Goal: Task Accomplishment & Management: Use online tool/utility

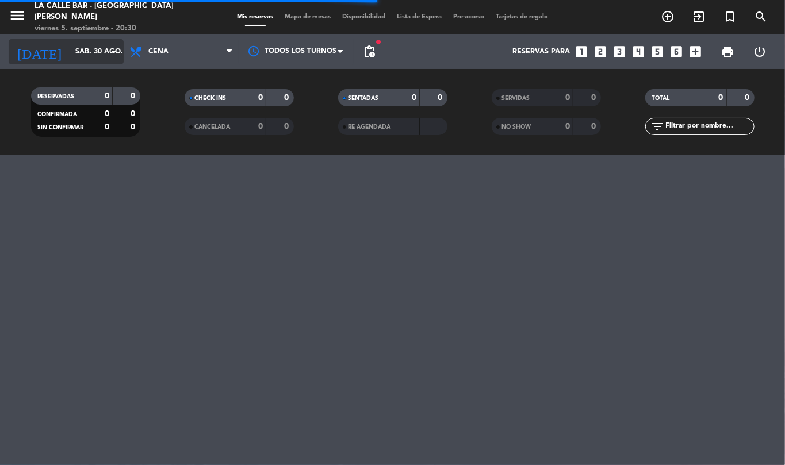
click at [93, 61] on div "[DATE] [DATE] arrow_drop_down" at bounding box center [66, 52] width 115 height 35
click at [93, 61] on input "sáb. 30 ago." at bounding box center [118, 52] width 97 height 20
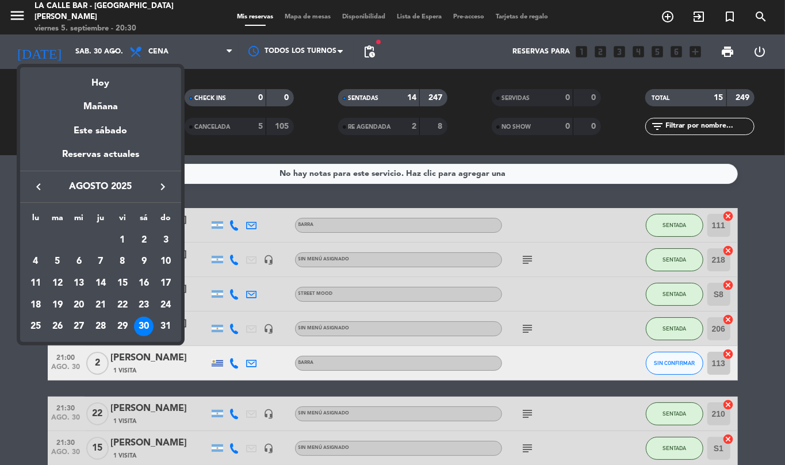
click at [159, 187] on icon "keyboard_arrow_right" at bounding box center [163, 187] width 14 height 14
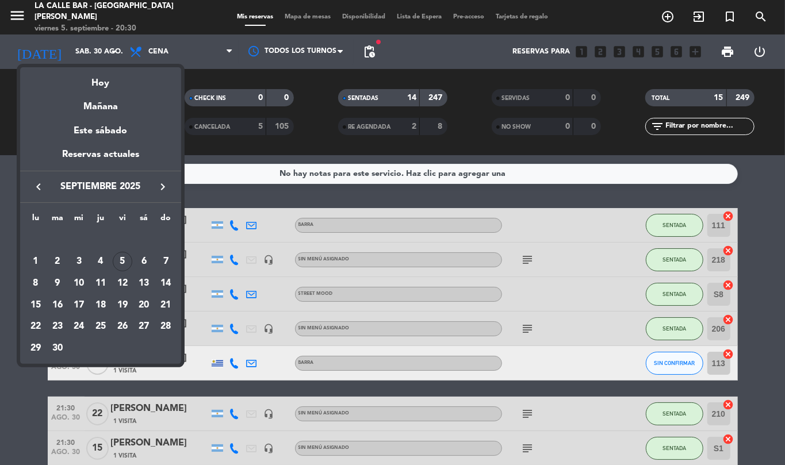
click at [124, 263] on div "5" at bounding box center [123, 262] width 20 height 20
type input "[DATE]"
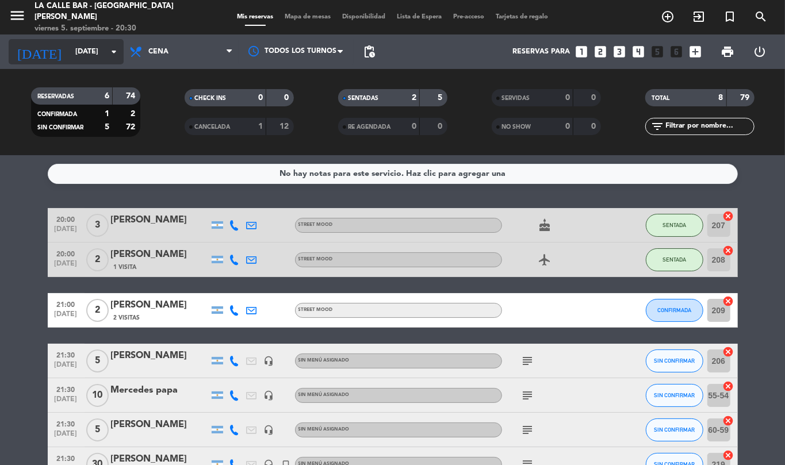
click at [86, 58] on input "[DATE]" at bounding box center [118, 52] width 97 height 20
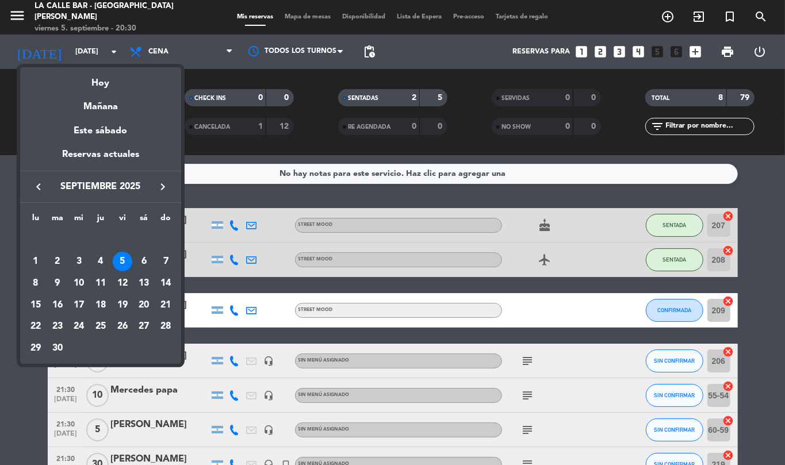
click at [116, 255] on div "5" at bounding box center [123, 262] width 20 height 20
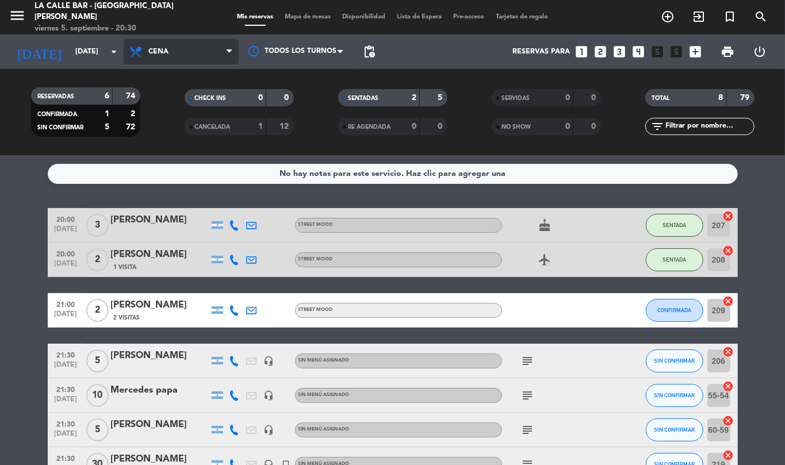
click at [188, 58] on span "Cena" at bounding box center [181, 51] width 115 height 25
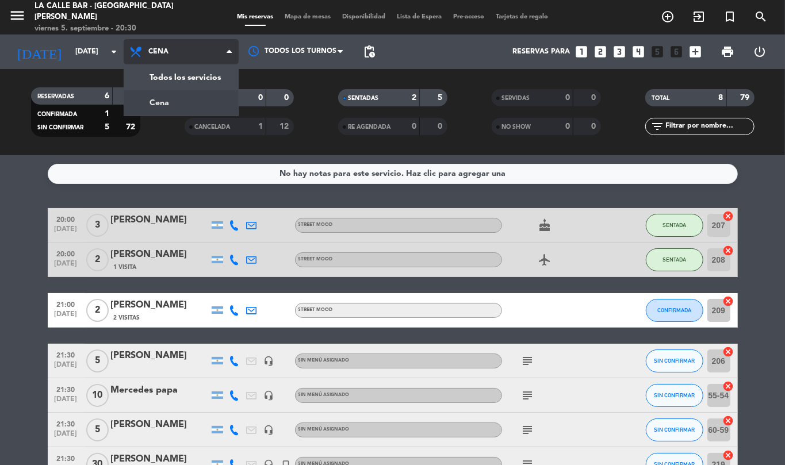
click at [192, 64] on span "Cena Todos los servicios Cena" at bounding box center [181, 51] width 115 height 25
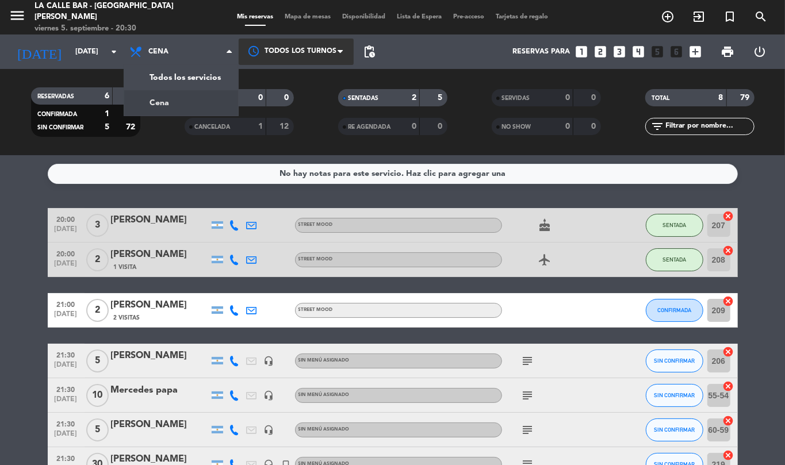
click at [299, 52] on div at bounding box center [296, 52] width 115 height 26
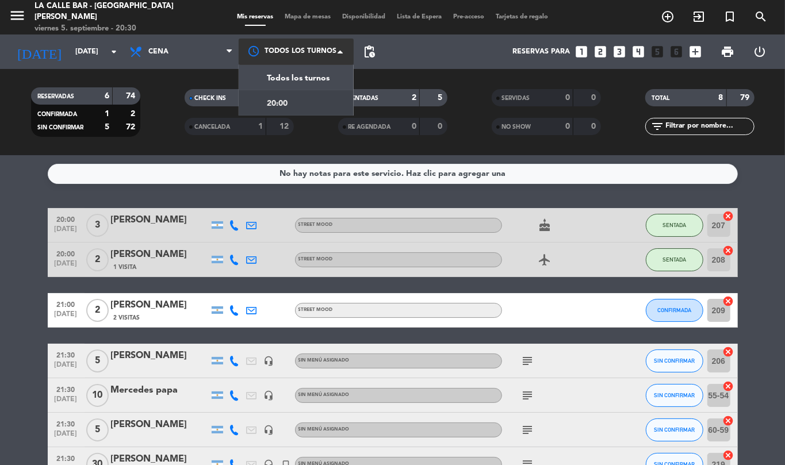
click at [295, 107] on div "20:00" at bounding box center [296, 102] width 115 height 25
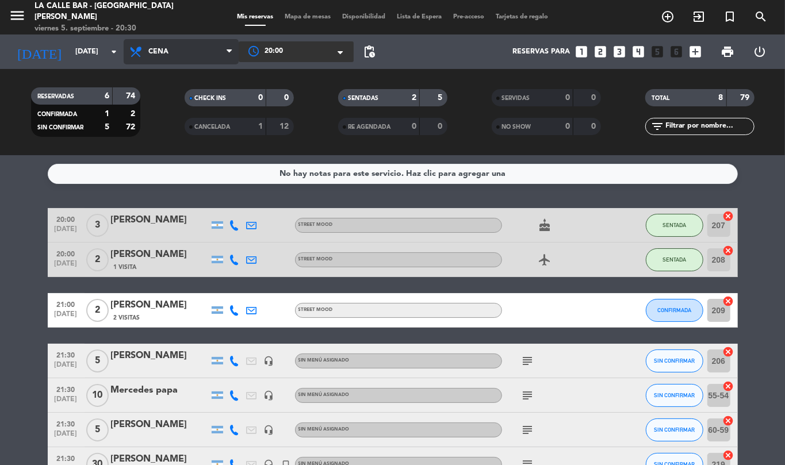
click at [205, 51] on span "Cena" at bounding box center [181, 51] width 115 height 25
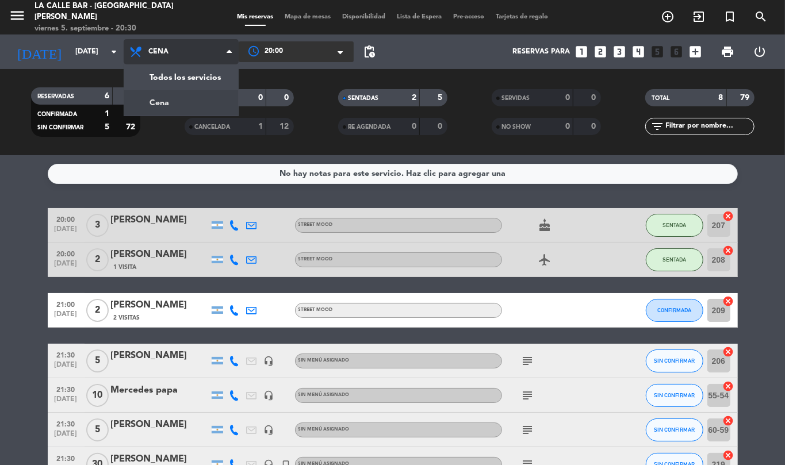
click at [197, 99] on div "menu La Calle Bar - Villa [PERSON_NAME] [DATE] 5. septiembre - 20:30 Mis reserv…" at bounding box center [392, 77] width 785 height 155
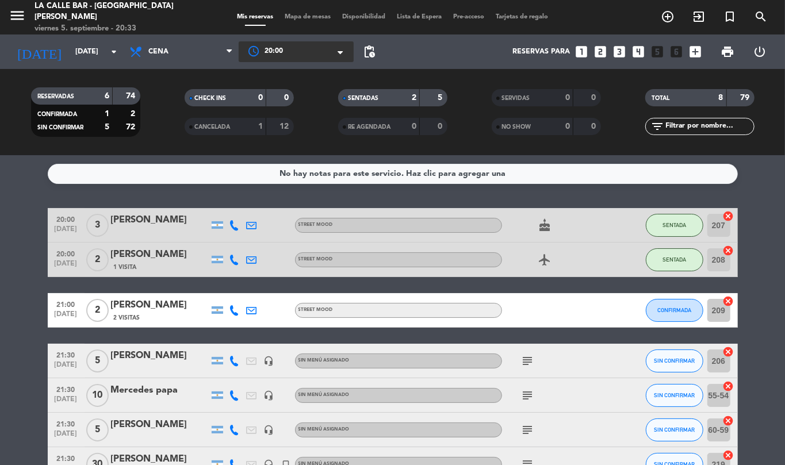
click at [385, 178] on div "No hay notas para este servicio. Haz clic para agregar una" at bounding box center [393, 173] width 226 height 13
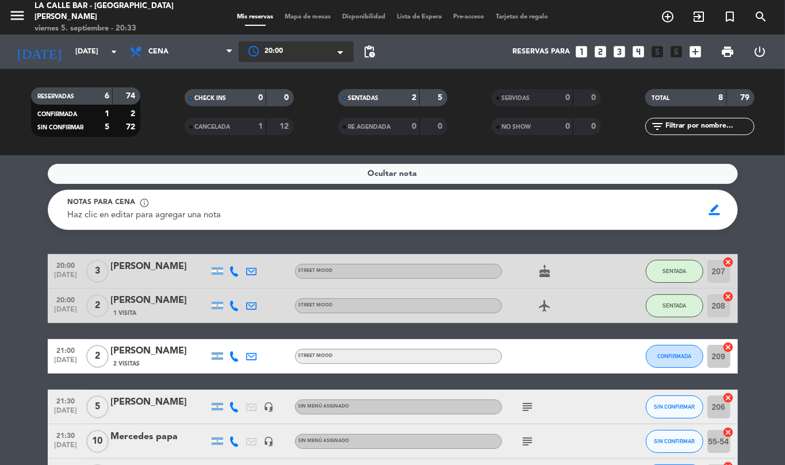
click at [384, 177] on span "Ocultar nota" at bounding box center [392, 173] width 49 height 13
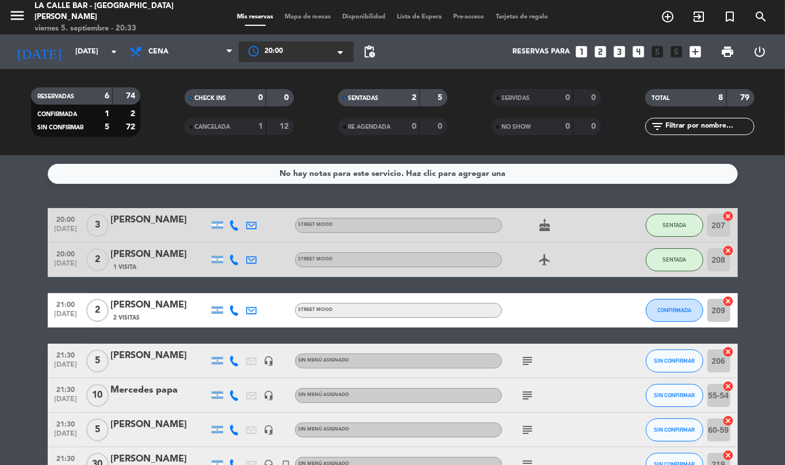
click at [313, 17] on span "Mapa de mesas" at bounding box center [308, 17] width 58 height 6
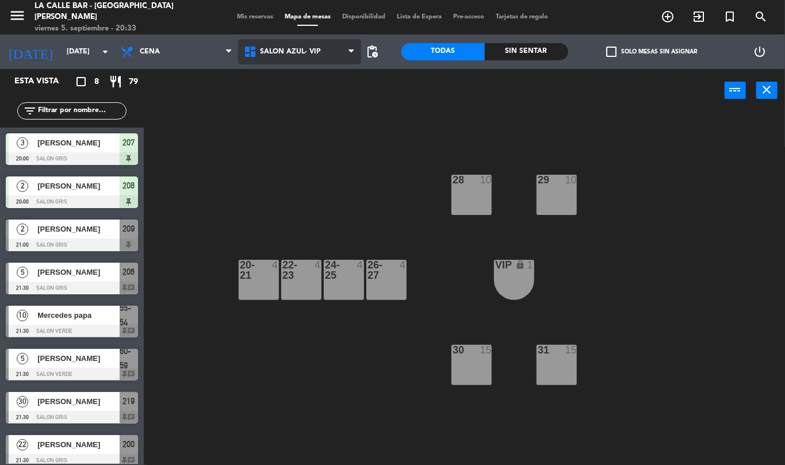
click at [316, 54] on span "SALON AZUL- VIP" at bounding box center [290, 52] width 61 height 8
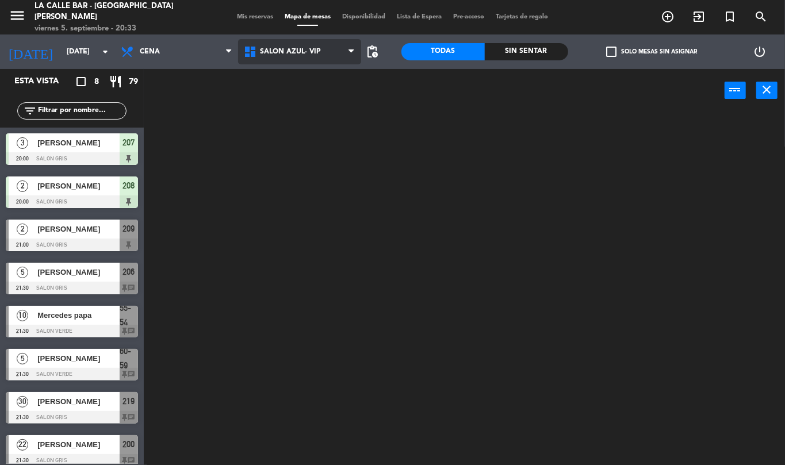
click at [319, 72] on ng-component "menu La Calle Bar - Villa [PERSON_NAME] [DATE] 5. septiembre - 20:33 Mis reserv…" at bounding box center [392, 232] width 785 height 465
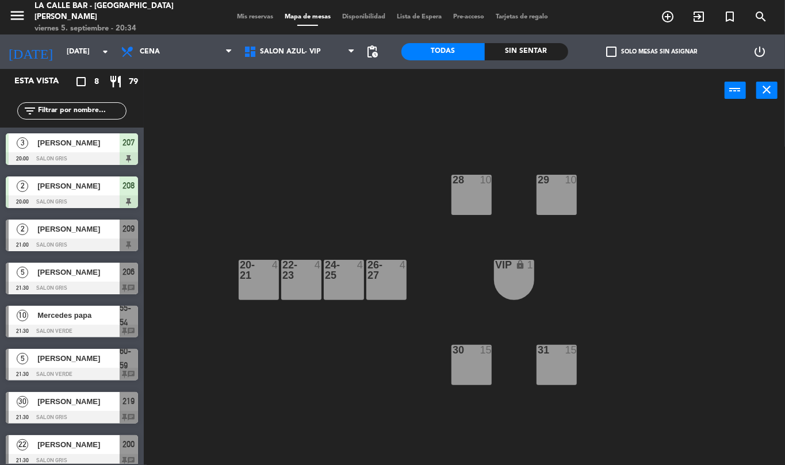
click at [559, 177] on div at bounding box center [556, 180] width 19 height 10
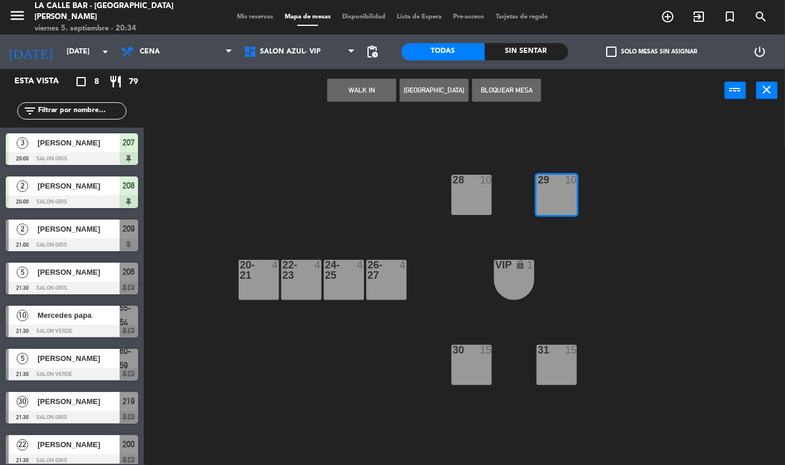
click at [556, 208] on div "29 10" at bounding box center [557, 195] width 40 height 40
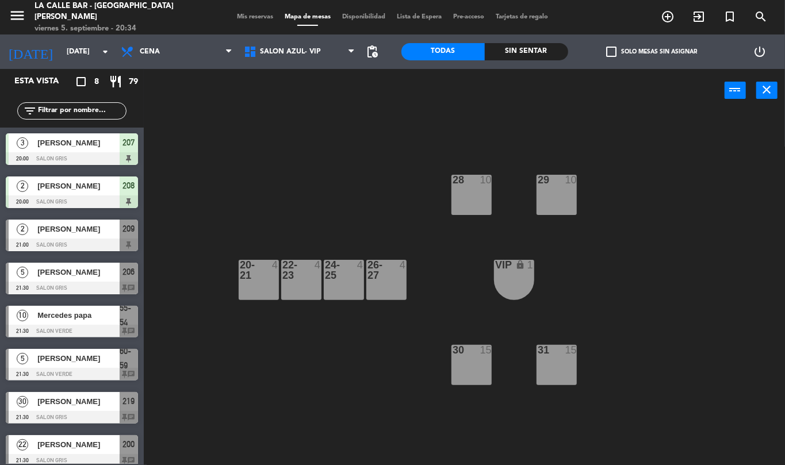
click at [491, 192] on div "28 10" at bounding box center [472, 195] width 40 height 40
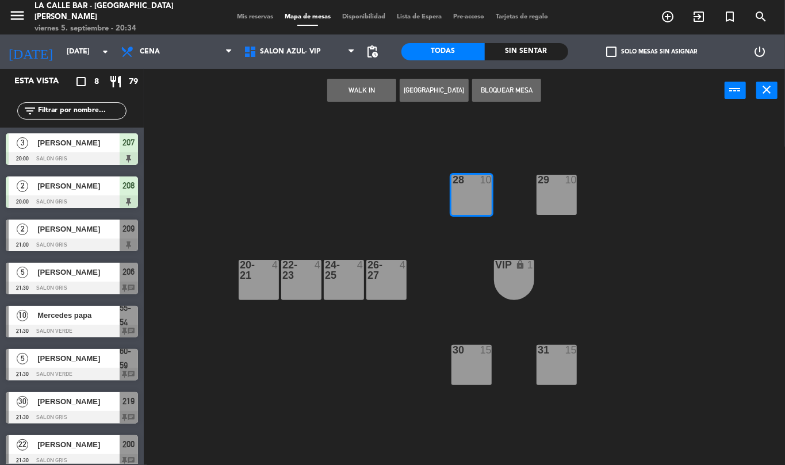
click at [491, 192] on div "28 10" at bounding box center [472, 195] width 40 height 40
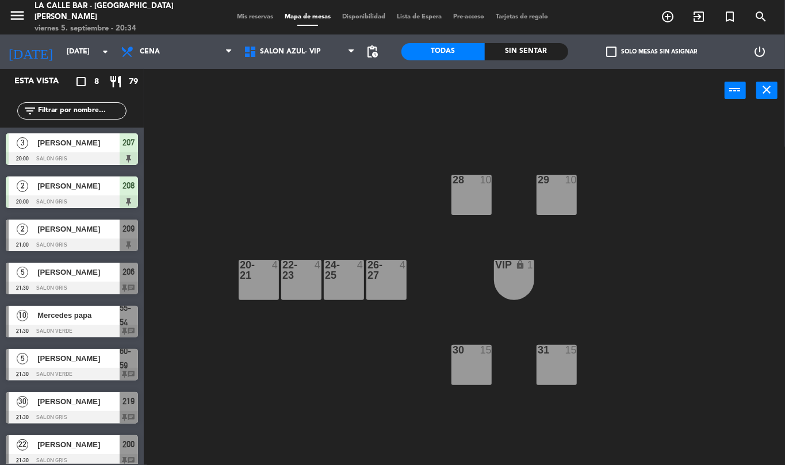
click at [486, 192] on div "28 10" at bounding box center [472, 195] width 40 height 40
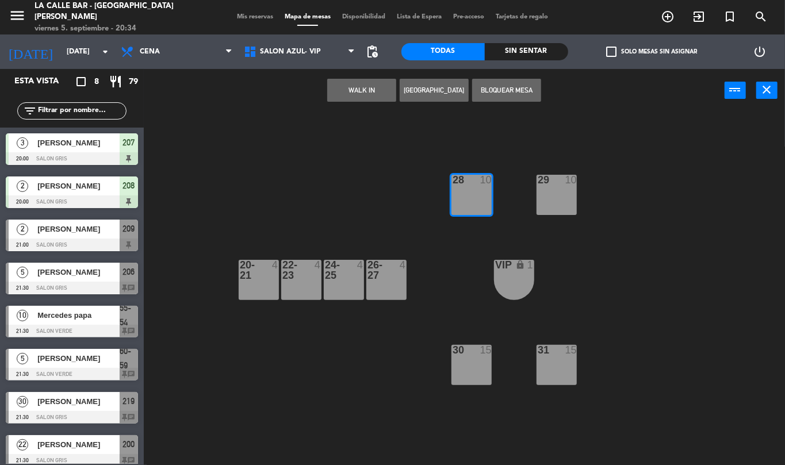
click at [482, 192] on div "28 10" at bounding box center [472, 195] width 40 height 40
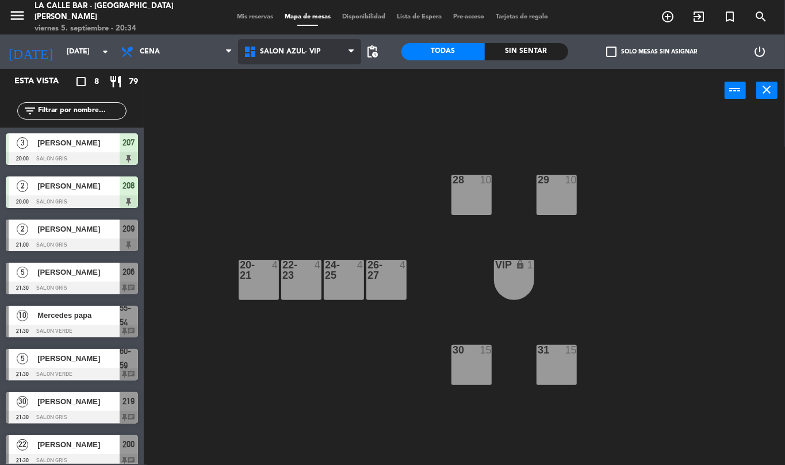
click at [328, 51] on span "SALON AZUL- VIP" at bounding box center [299, 51] width 123 height 25
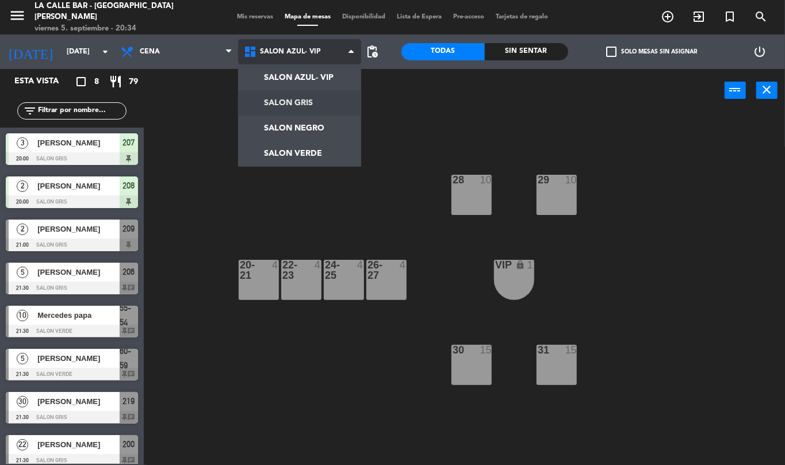
click at [311, 97] on ng-component "menu La Calle Bar - Villa [PERSON_NAME] [DATE] 5. septiembre - 20:34 Mis reserv…" at bounding box center [392, 232] width 785 height 465
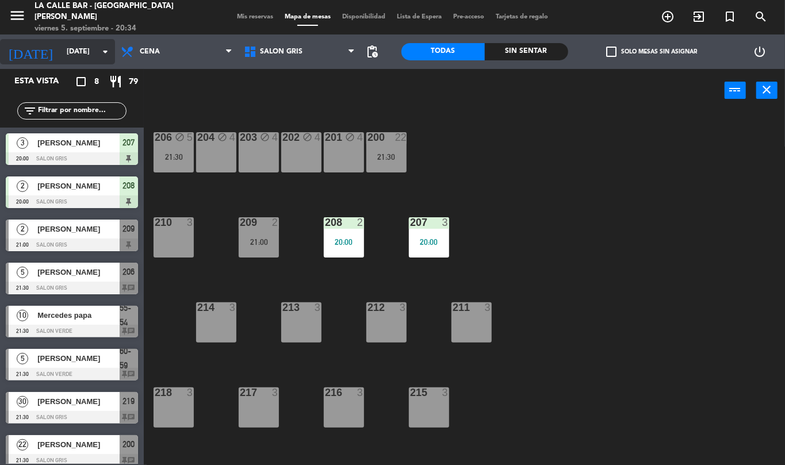
click at [24, 47] on icon "[DATE]" at bounding box center [30, 51] width 61 height 25
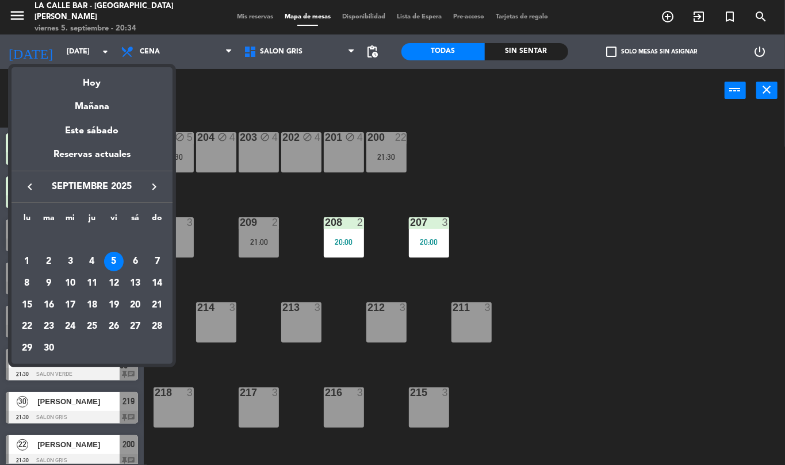
click at [29, 42] on div at bounding box center [392, 232] width 785 height 465
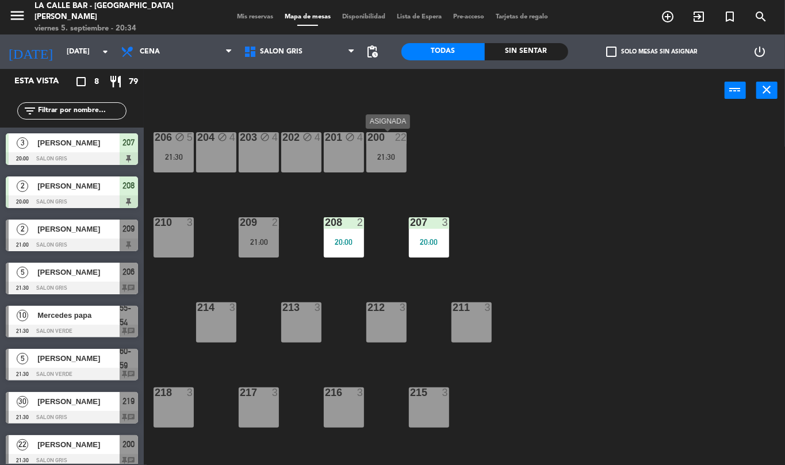
click at [394, 145] on div "200 22 21:30" at bounding box center [387, 152] width 40 height 40
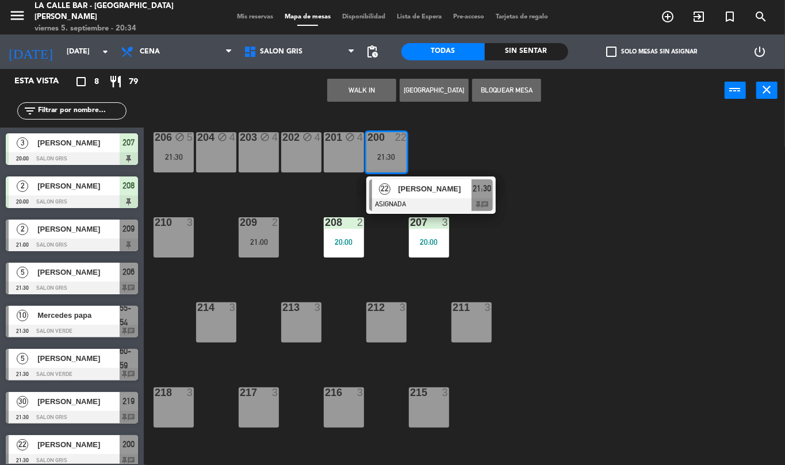
click at [461, 144] on div "206 block 5 21:30 204 block 4 203 block 4 202 block 4 201 block 4 200 22 21:30 …" at bounding box center [468, 288] width 633 height 353
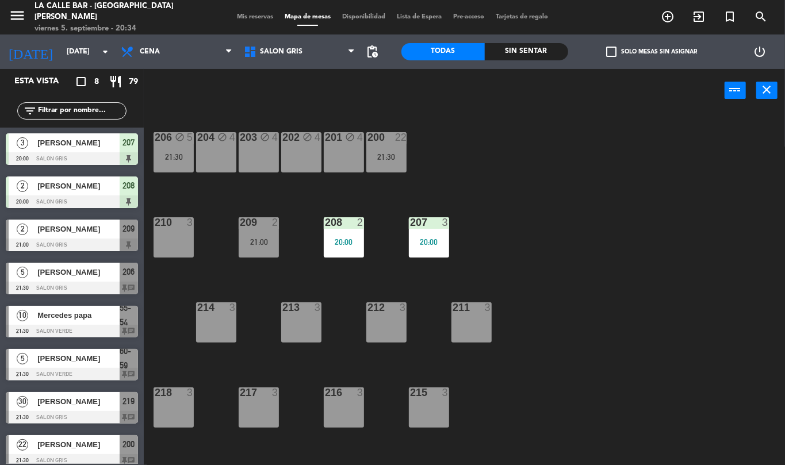
click at [356, 131] on div "206 block 5 21:30 204 block 4 203 block 4 202 block 4 201 block 4 200 22 21:30 …" at bounding box center [468, 288] width 633 height 353
click at [352, 144] on div "201 block 4" at bounding box center [344, 152] width 40 height 40
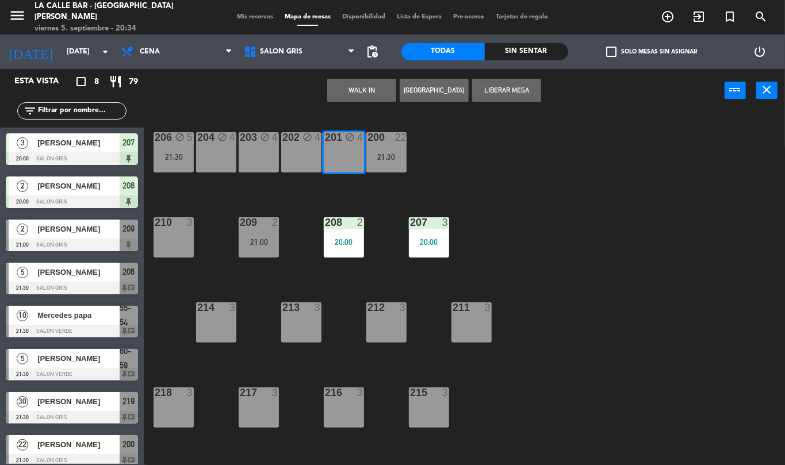
click at [352, 144] on div "201 block 4" at bounding box center [344, 152] width 40 height 40
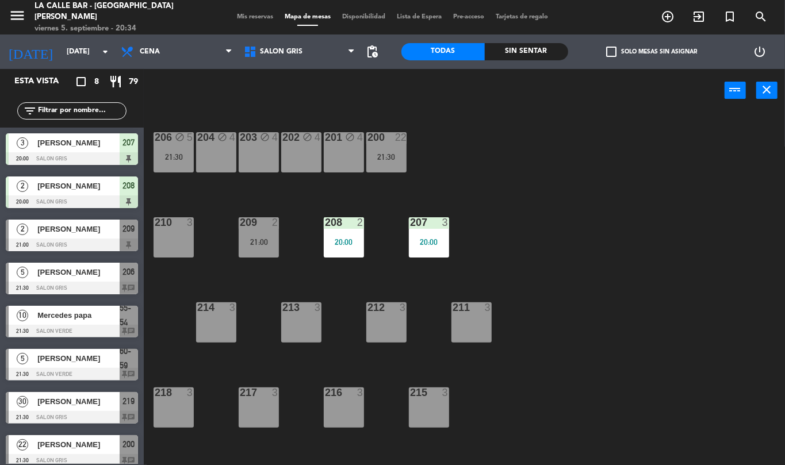
click at [189, 145] on div "206 block 5 21:30" at bounding box center [174, 152] width 40 height 40
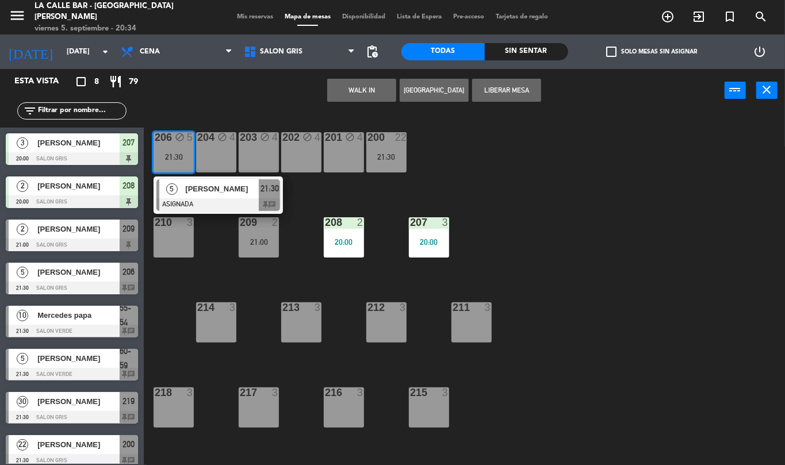
click at [203, 199] on div at bounding box center [219, 205] width 124 height 13
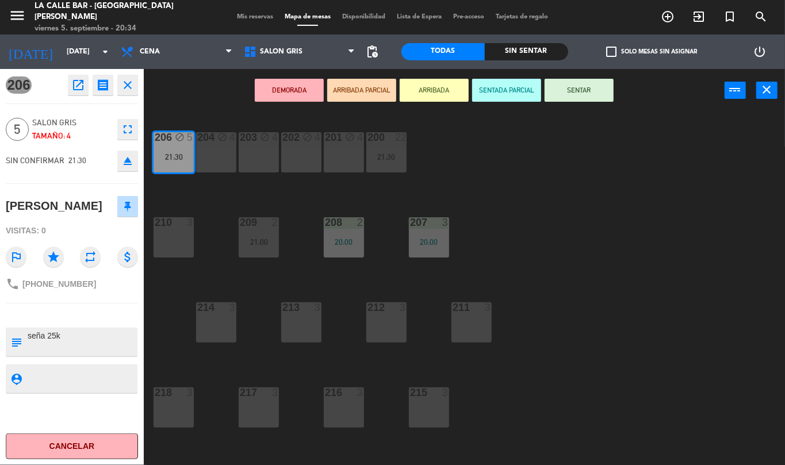
click at [184, 160] on div "21:30" at bounding box center [174, 157] width 40 height 8
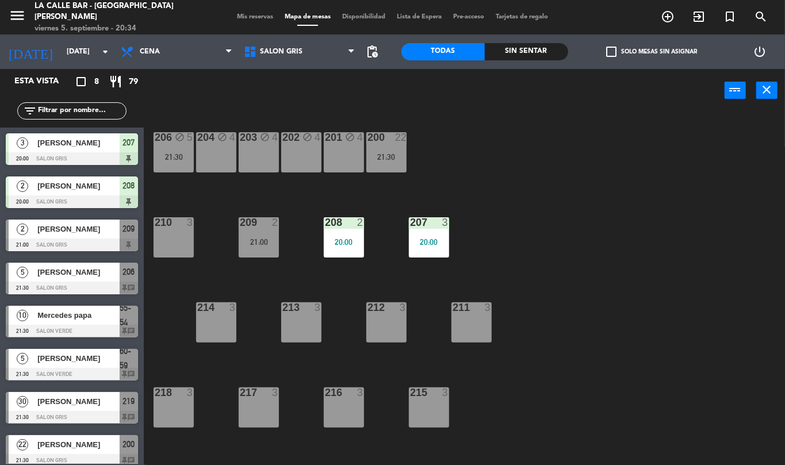
scroll to position [47, 0]
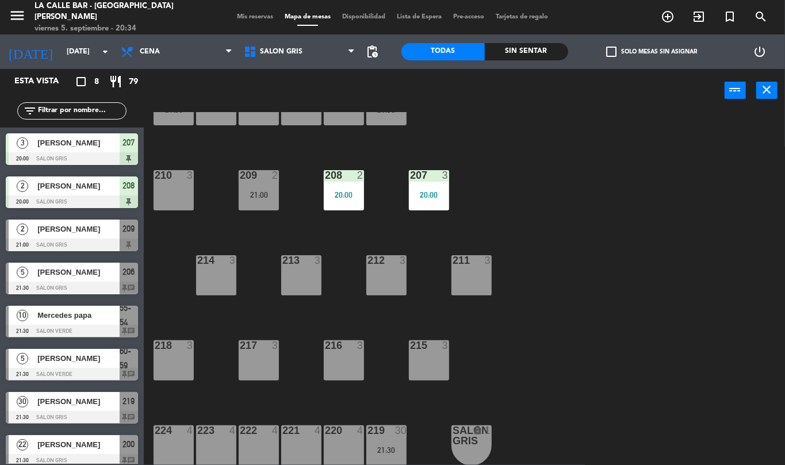
click at [395, 444] on div "219 30 21:30" at bounding box center [387, 446] width 40 height 40
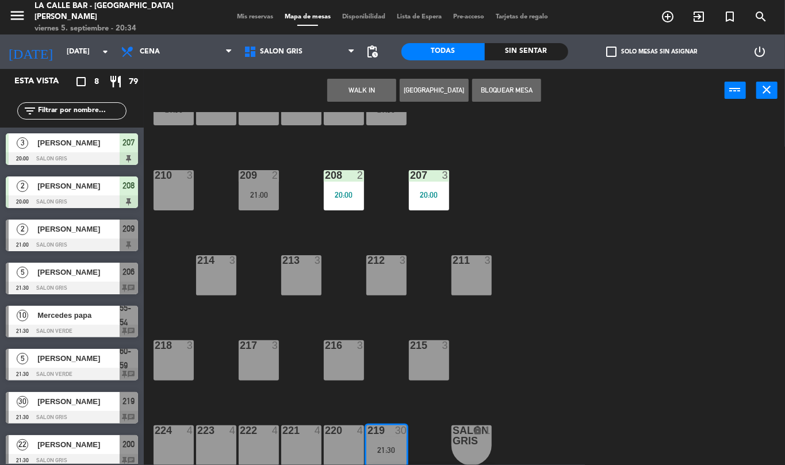
scroll to position [89, 0]
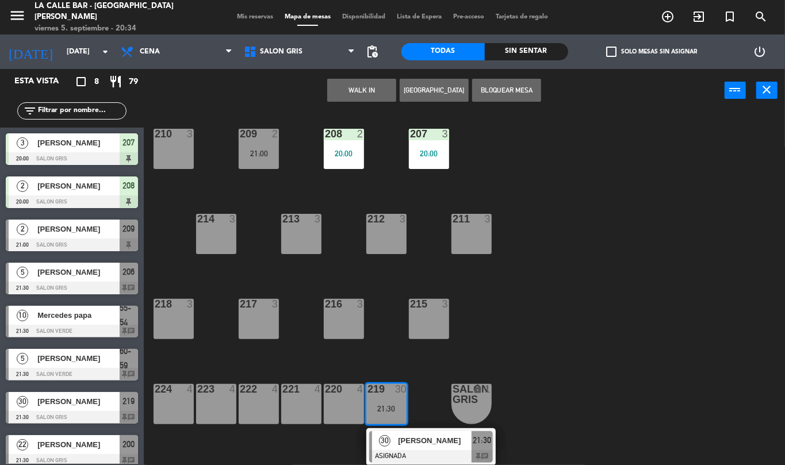
click at [381, 400] on div "219 30 21:30" at bounding box center [387, 404] width 40 height 40
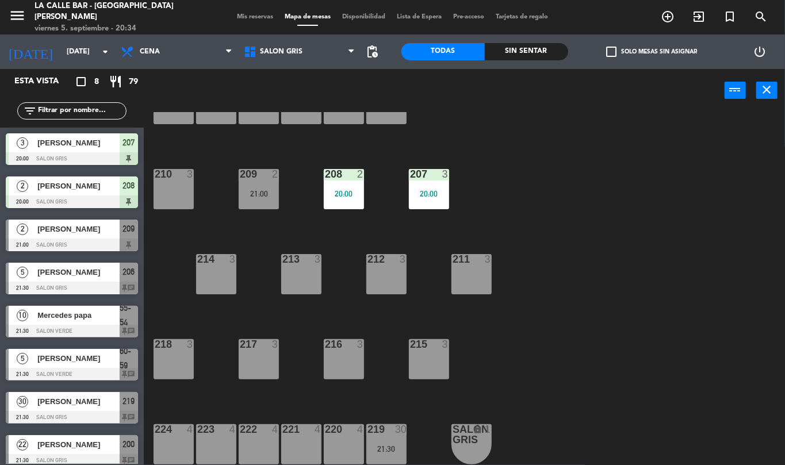
scroll to position [47, 0]
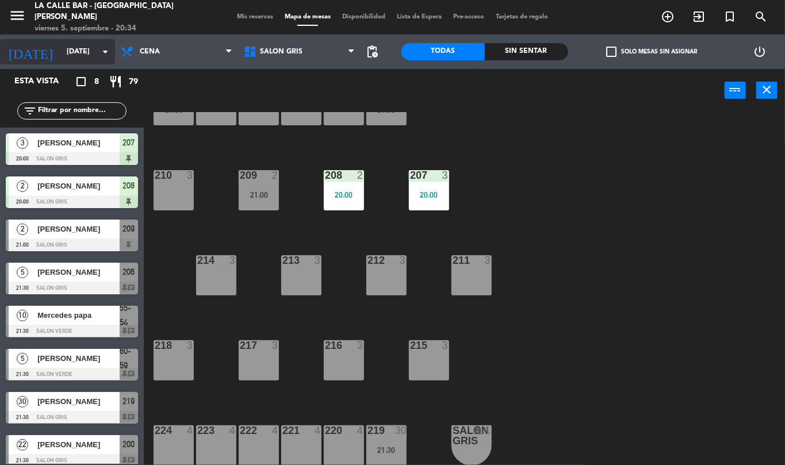
click at [70, 54] on input "[DATE]" at bounding box center [109, 52] width 97 height 20
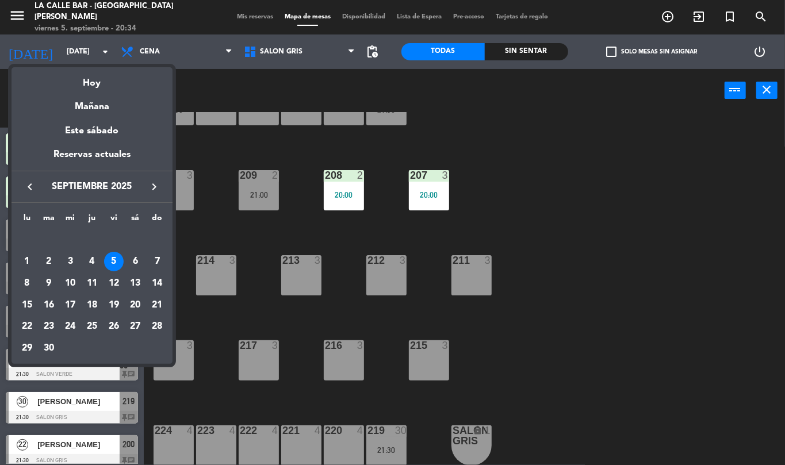
click at [114, 256] on div "5" at bounding box center [114, 262] width 20 height 20
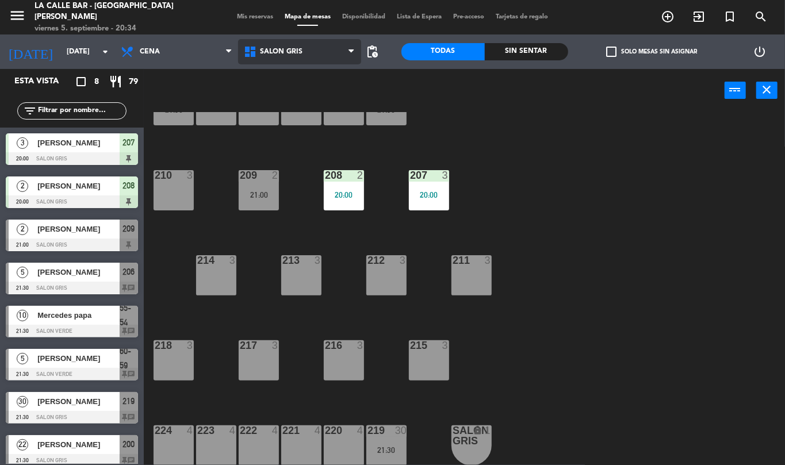
click at [292, 62] on span "SALON GRIS" at bounding box center [299, 51] width 123 height 25
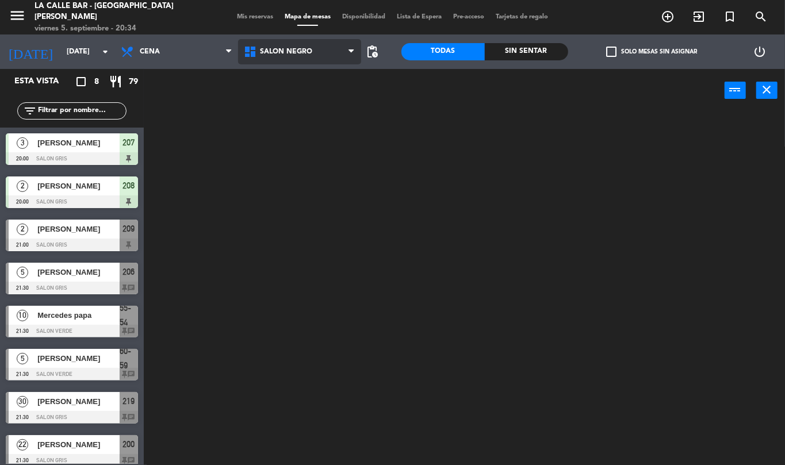
click at [304, 132] on ng-component "menu La Calle Bar - Villa [PERSON_NAME] [DATE] 5. septiembre - 20:34 Mis reserv…" at bounding box center [392, 232] width 785 height 465
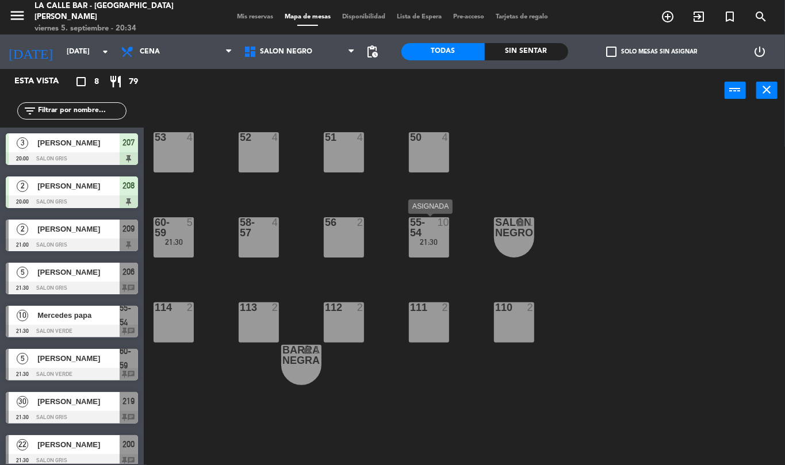
click at [436, 239] on div "21:30" at bounding box center [429, 242] width 40 height 8
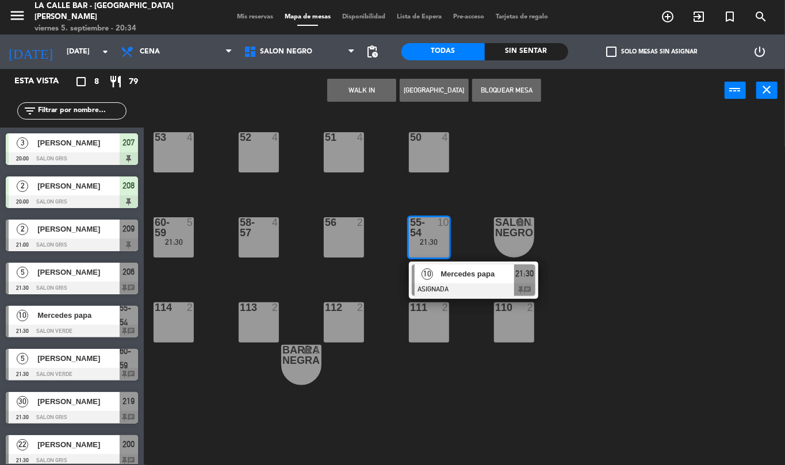
click at [432, 229] on div at bounding box center [428, 227] width 19 height 21
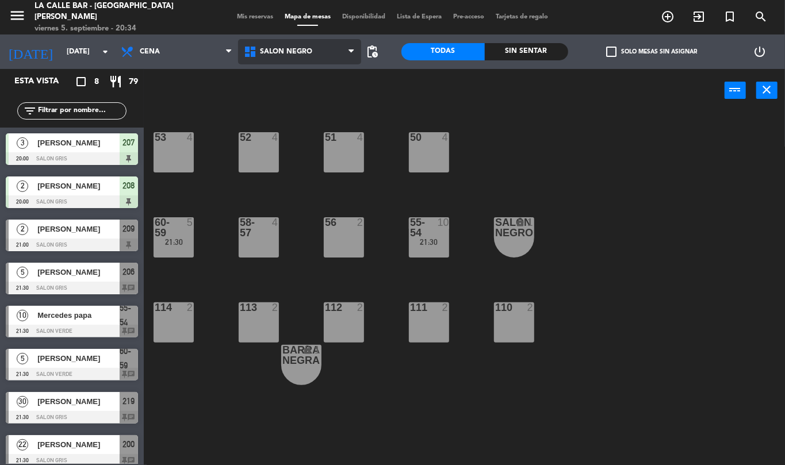
click at [293, 59] on span "SALON NEGRO" at bounding box center [299, 51] width 123 height 25
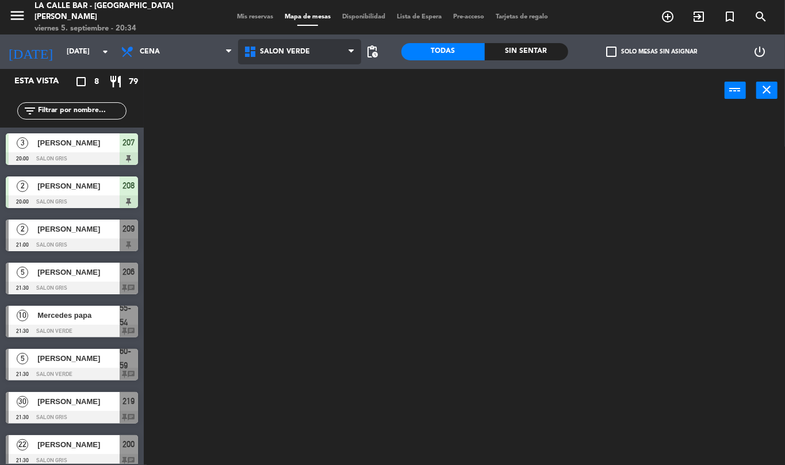
click at [319, 150] on ng-component "menu La Calle Bar - Villa [PERSON_NAME] [DATE] 5. septiembre - 20:34 Mis reserv…" at bounding box center [392, 232] width 785 height 465
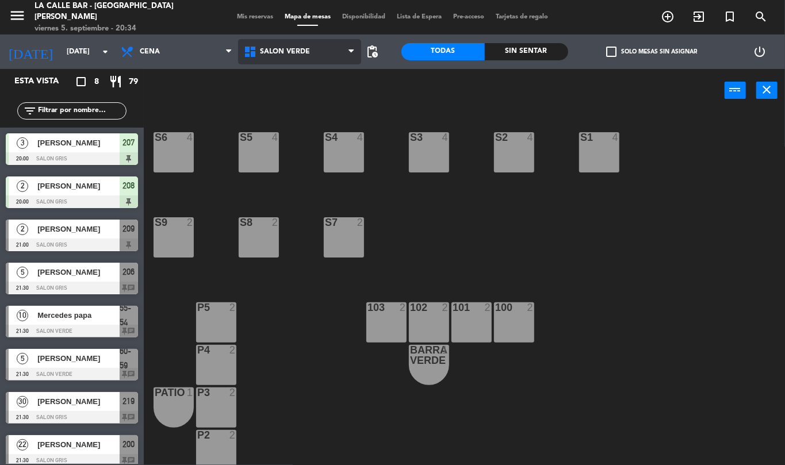
click at [319, 47] on span "SALON VERDE" at bounding box center [299, 51] width 123 height 25
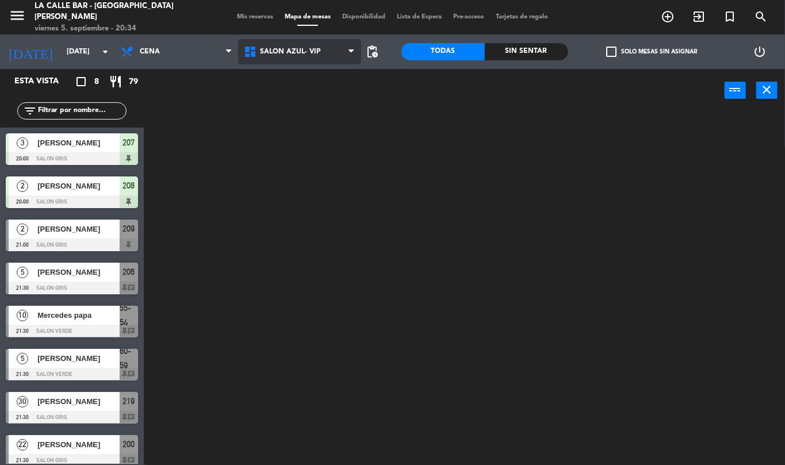
click at [319, 77] on ng-component "menu La Calle Bar - Villa [PERSON_NAME] [DATE] 5. septiembre - 20:34 Mis reserv…" at bounding box center [392, 232] width 785 height 465
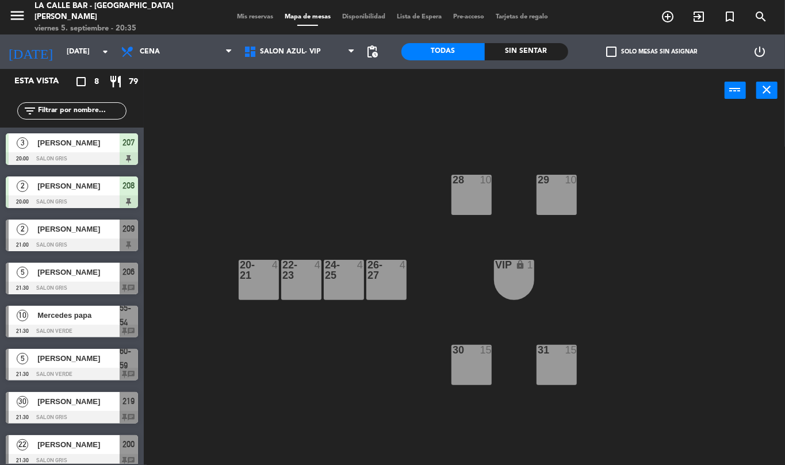
click at [553, 175] on div "29 10" at bounding box center [557, 195] width 40 height 40
click at [559, 182] on div at bounding box center [556, 180] width 19 height 10
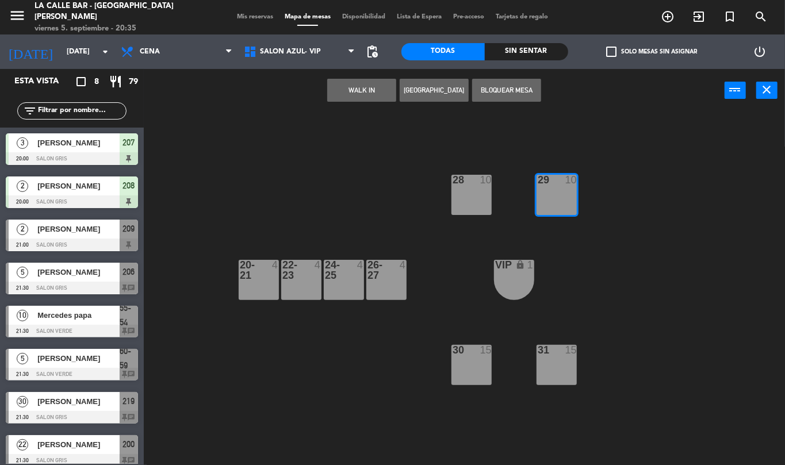
click at [560, 182] on div at bounding box center [556, 180] width 19 height 10
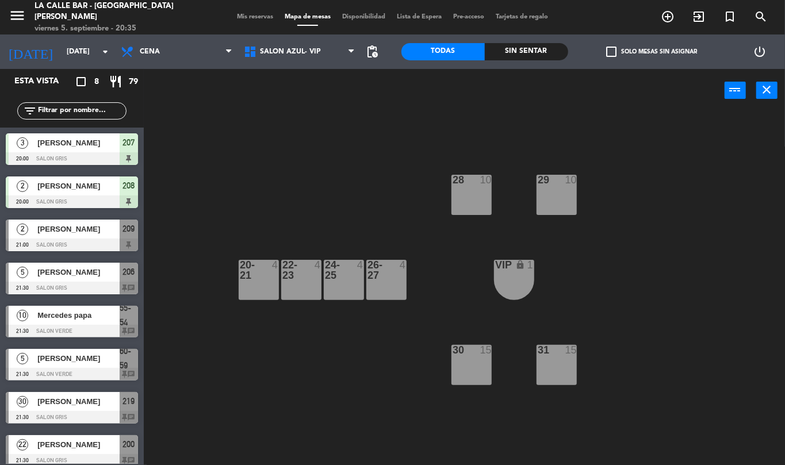
click at [450, 217] on div "28 10 29 10 20-21 4 22-23 4 24-25 4 26-27 4 VIP lock 1 30 15 31 15" at bounding box center [468, 288] width 633 height 353
click at [458, 205] on div "28 10" at bounding box center [472, 195] width 40 height 40
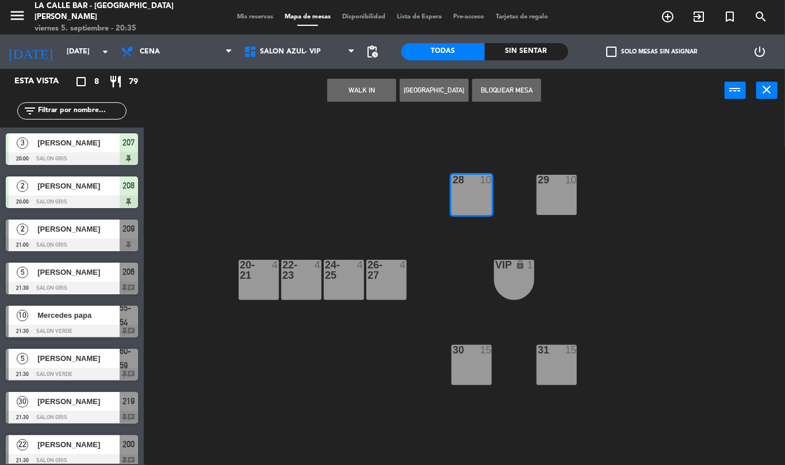
click at [461, 203] on div "28 10" at bounding box center [472, 195] width 40 height 40
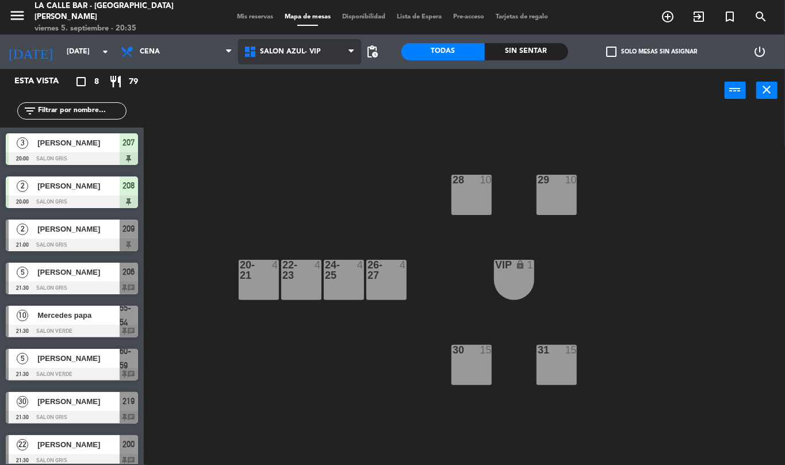
click at [322, 63] on span "SALON AZUL- VIP" at bounding box center [299, 51] width 123 height 25
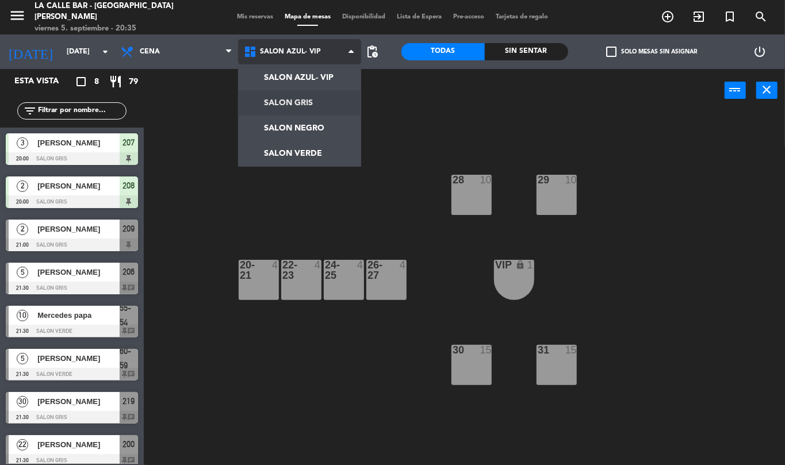
click at [323, 104] on ng-component "menu La Calle Bar - Villa [PERSON_NAME] [DATE] 5. septiembre - 20:35 Mis reserv…" at bounding box center [392, 232] width 785 height 465
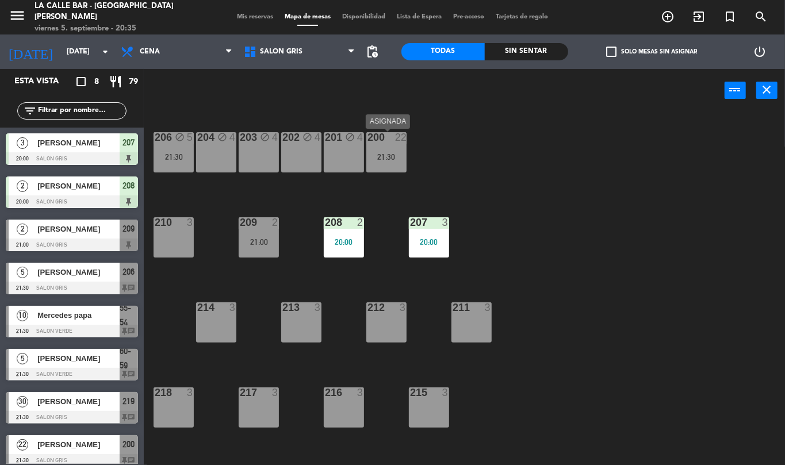
click at [396, 145] on div "200 22 21:30" at bounding box center [387, 152] width 40 height 40
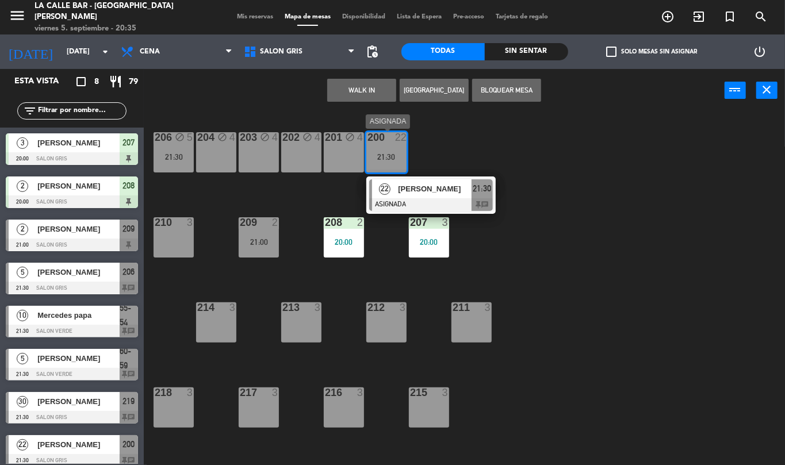
click at [426, 188] on div "22 [PERSON_NAME] ASIGNADA 21:30 chat" at bounding box center [431, 195] width 147 height 37
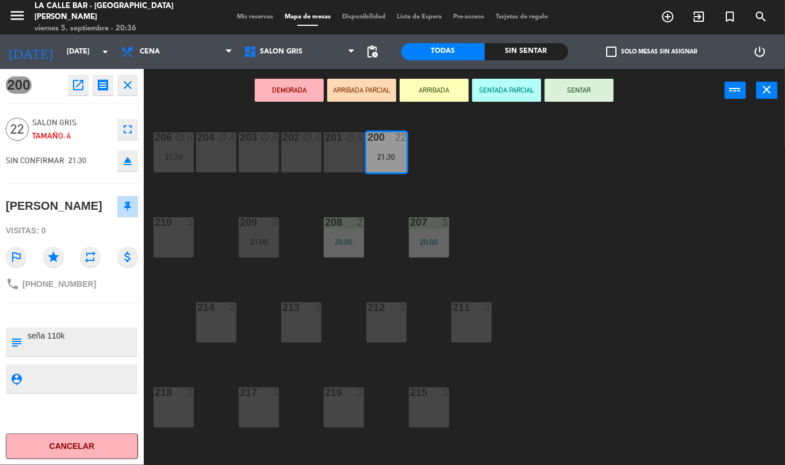
drag, startPoint x: 476, startPoint y: 155, endPoint x: 442, endPoint y: 174, distance: 38.9
click at [470, 151] on div "206 block 5 21:30 204 block 4 203 block 4 202 block 4 201 block 4 200 22 21:30 …" at bounding box center [468, 288] width 633 height 353
click at [442, 173] on div "206 block 5 21:30 204 block 4 203 block 4 202 block 4 201 block 4 200 22 21:30 …" at bounding box center [468, 288] width 633 height 353
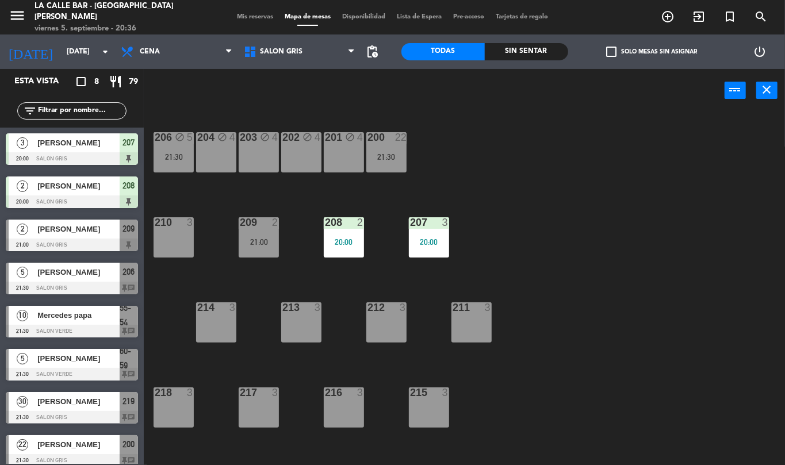
scroll to position [8, 0]
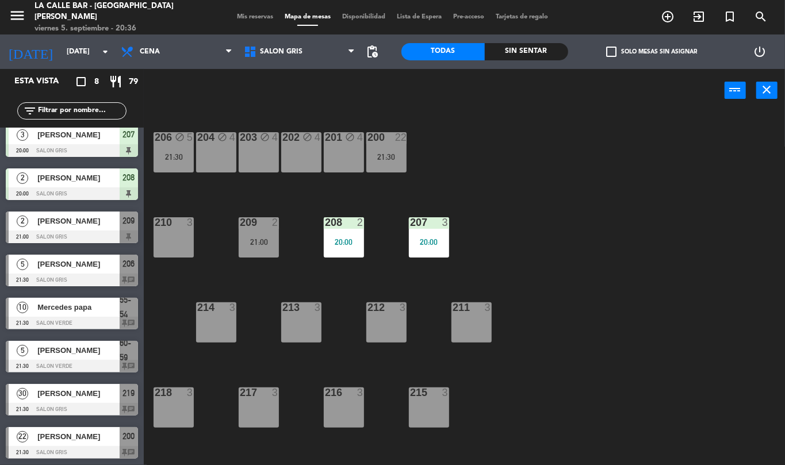
click at [428, 408] on div "215 3" at bounding box center [429, 408] width 40 height 40
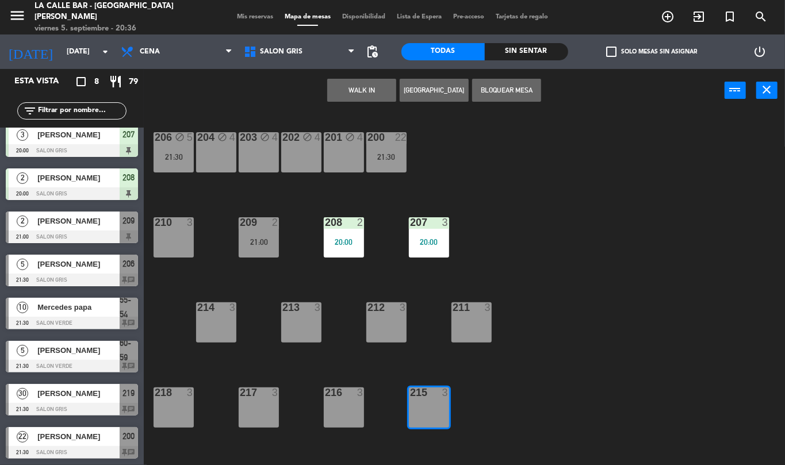
click at [427, 406] on div "215 3" at bounding box center [429, 408] width 40 height 40
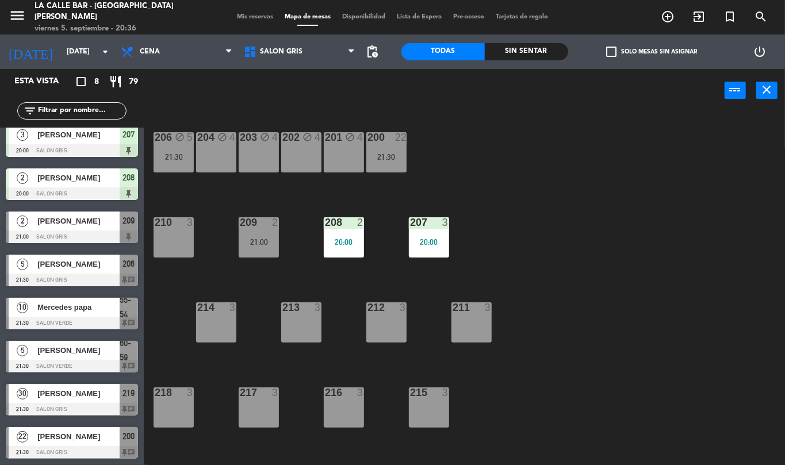
scroll to position [47, 0]
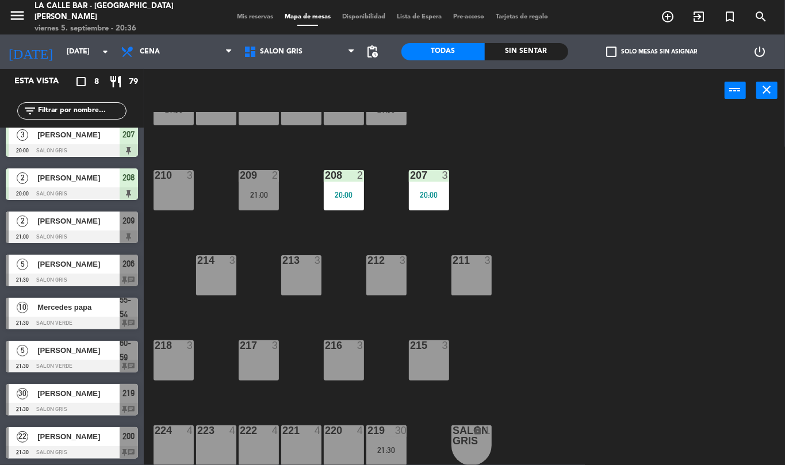
click at [406, 426] on div "30" at bounding box center [401, 431] width 12 height 10
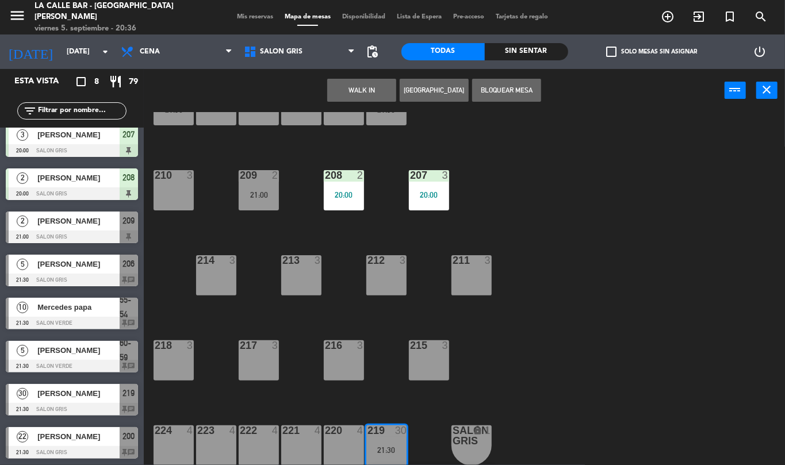
scroll to position [89, 0]
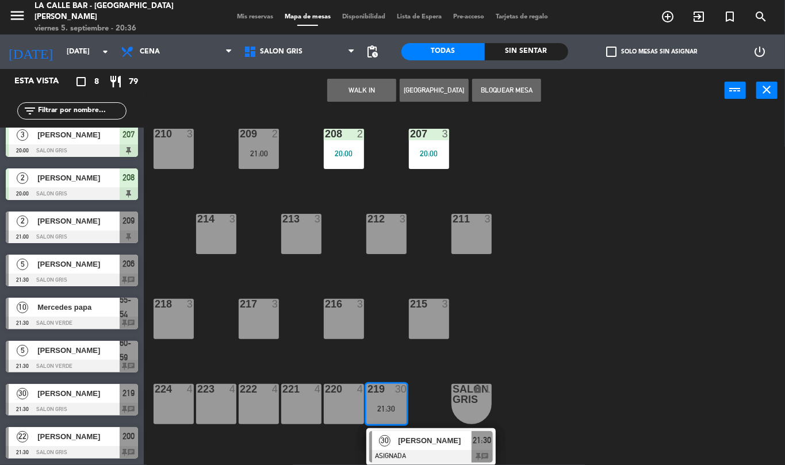
click at [419, 446] on span "[PERSON_NAME]" at bounding box center [435, 441] width 74 height 12
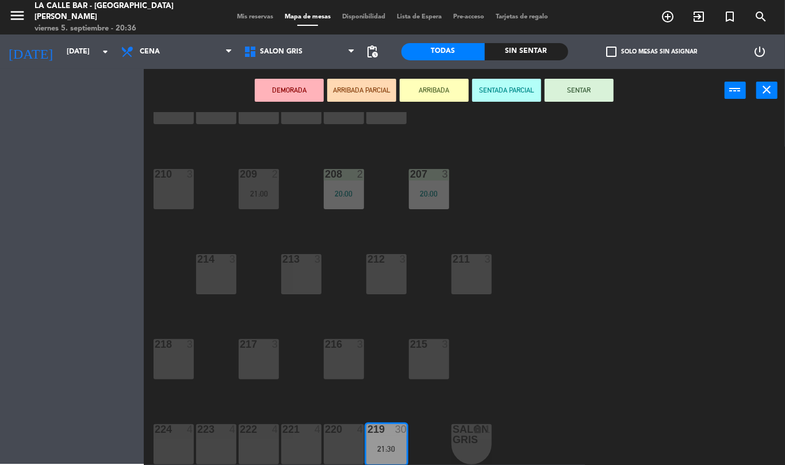
scroll to position [47, 0]
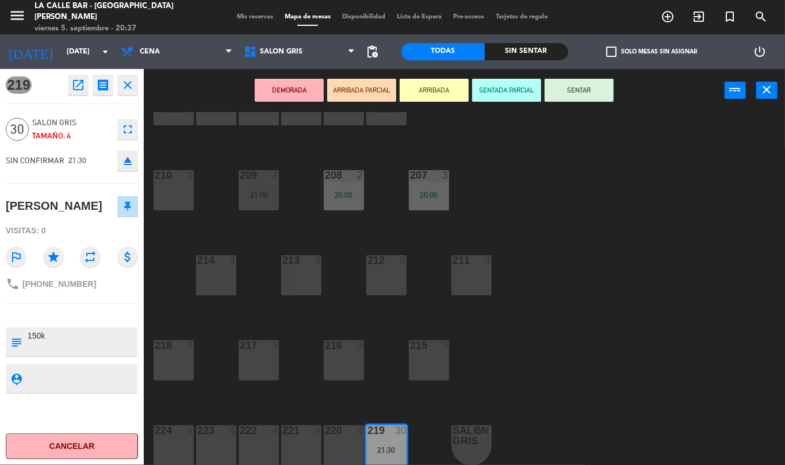
click at [536, 222] on div "206 block 5 21:30 204 block 4 203 block 4 202 block 4 201 block 4 200 22 21:30 …" at bounding box center [468, 288] width 633 height 353
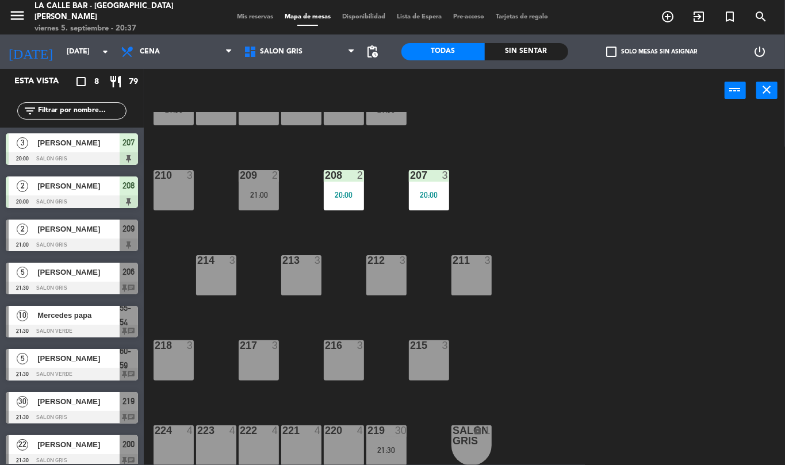
scroll to position [8, 0]
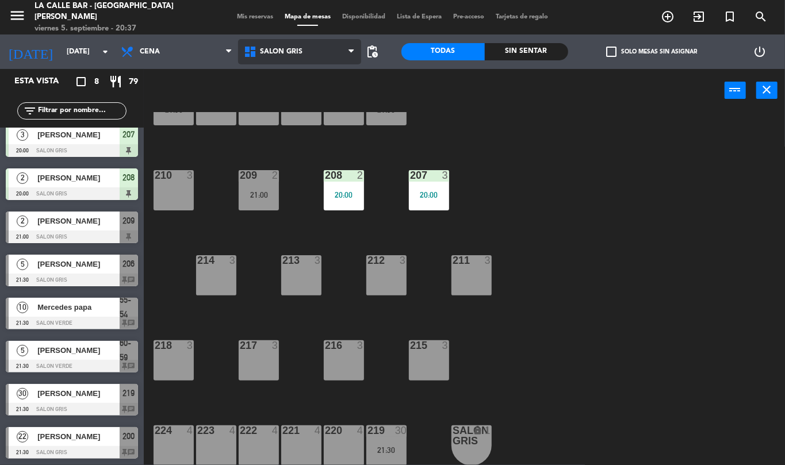
click at [270, 51] on span "SALON GRIS" at bounding box center [281, 52] width 43 height 8
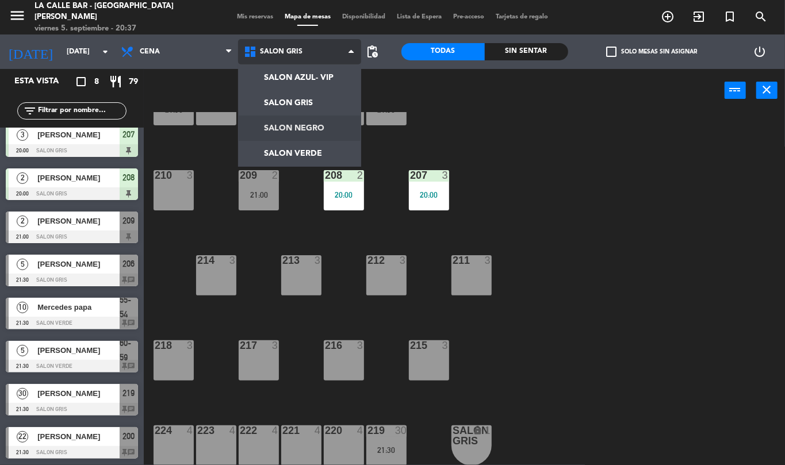
click at [311, 119] on ng-component "menu La Calle Bar - Villa [PERSON_NAME] [DATE] 5. septiembre - 20:37 Mis reserv…" at bounding box center [392, 232] width 785 height 465
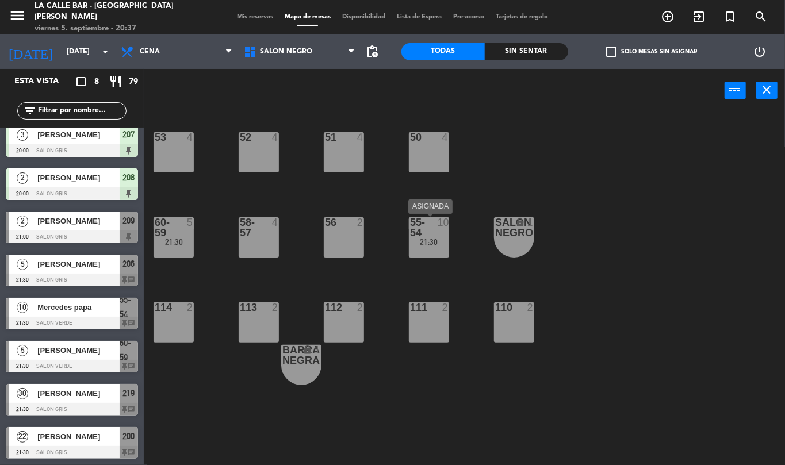
click at [431, 228] on div at bounding box center [428, 227] width 19 height 21
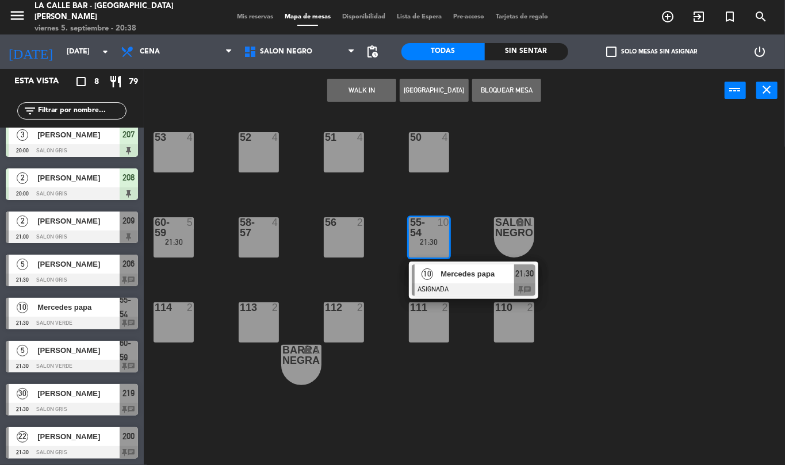
click at [428, 284] on div at bounding box center [474, 290] width 124 height 13
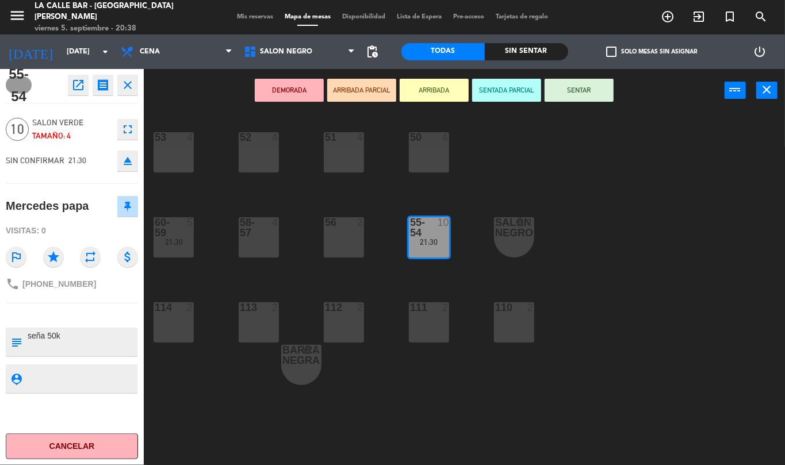
drag, startPoint x: 491, startPoint y: 174, endPoint x: 489, endPoint y: 159, distance: 14.6
click at [490, 162] on div "53 4 52 4 51 4 50 4 60-59 5 21:30 58-57 4 56 2 [PHONE_NUMBER]:30 SALON NEGRO lo…" at bounding box center [468, 288] width 633 height 353
click at [489, 159] on div "53 4 52 4 51 4 50 4 60-59 5 21:30 58-57 4 56 2 [PHONE_NUMBER]:30 SALON NEGRO lo…" at bounding box center [468, 288] width 633 height 353
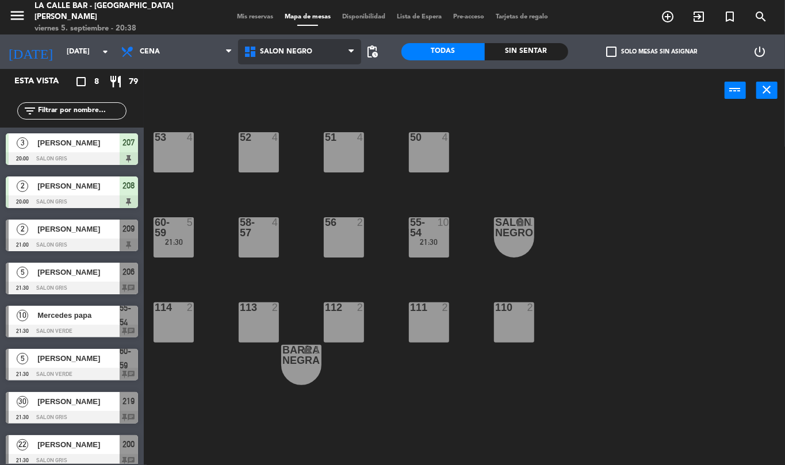
click at [269, 43] on span "SALON NEGRO" at bounding box center [299, 51] width 123 height 25
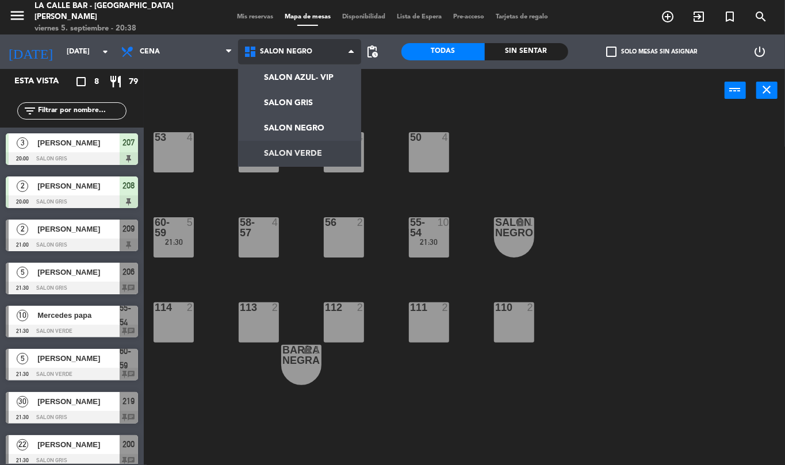
click at [287, 155] on ng-component "menu La Calle Bar - Villa [PERSON_NAME] [DATE] 5. septiembre - 20:38 Mis reserv…" at bounding box center [392, 232] width 785 height 465
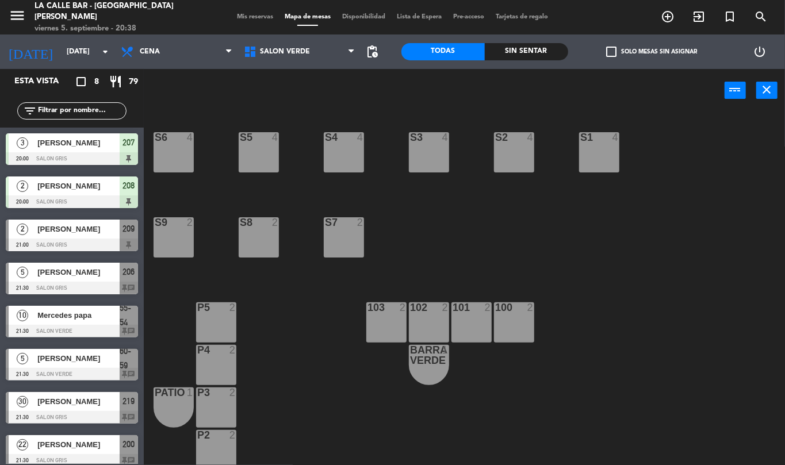
scroll to position [47, 0]
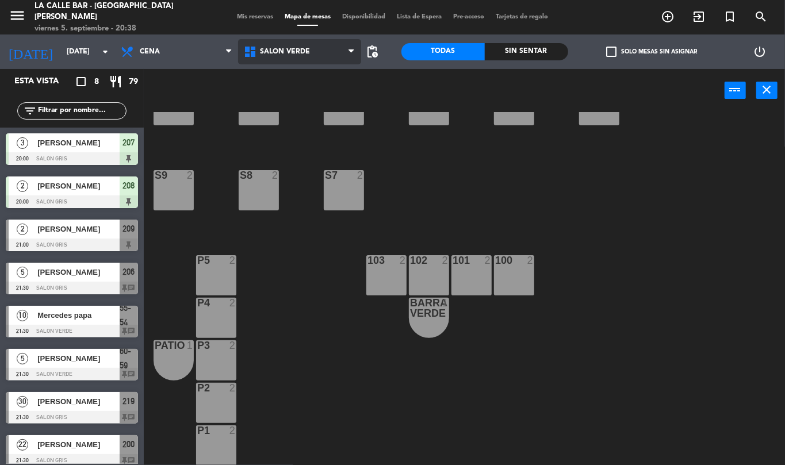
click at [311, 45] on span "SALON VERDE" at bounding box center [299, 51] width 123 height 25
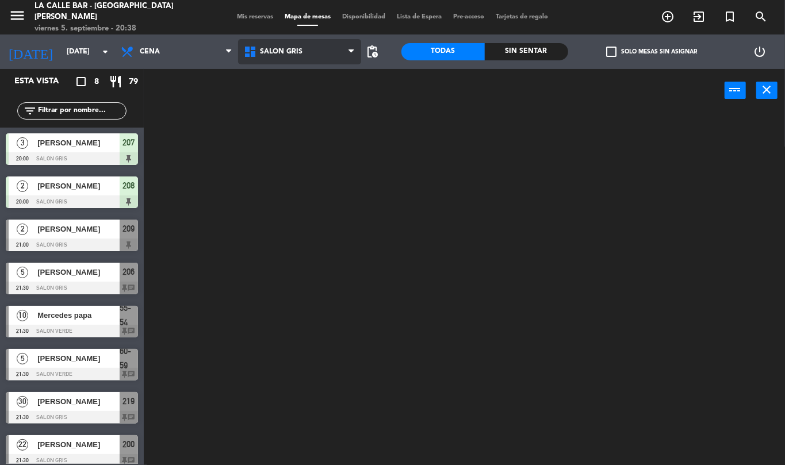
click at [314, 99] on ng-component "menu La Calle Bar - Villa [PERSON_NAME] [DATE] 5. septiembre - 20:38 Mis reserv…" at bounding box center [392, 232] width 785 height 465
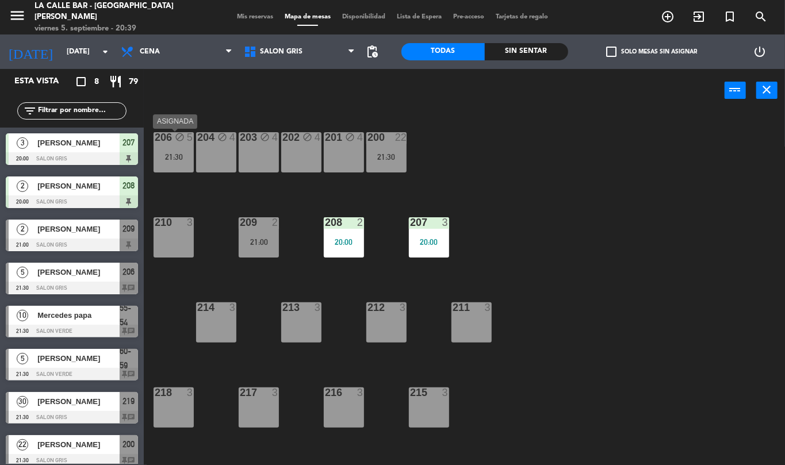
click at [163, 154] on div "21:30" at bounding box center [174, 157] width 40 height 8
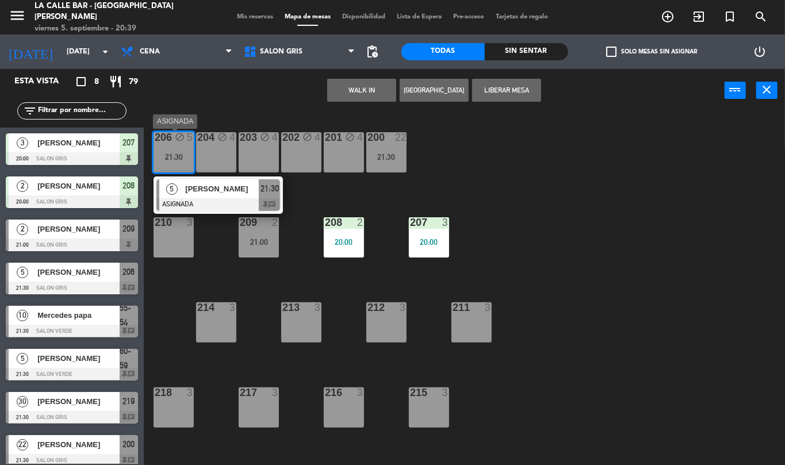
click at [233, 193] on span "[PERSON_NAME]" at bounding box center [222, 189] width 74 height 12
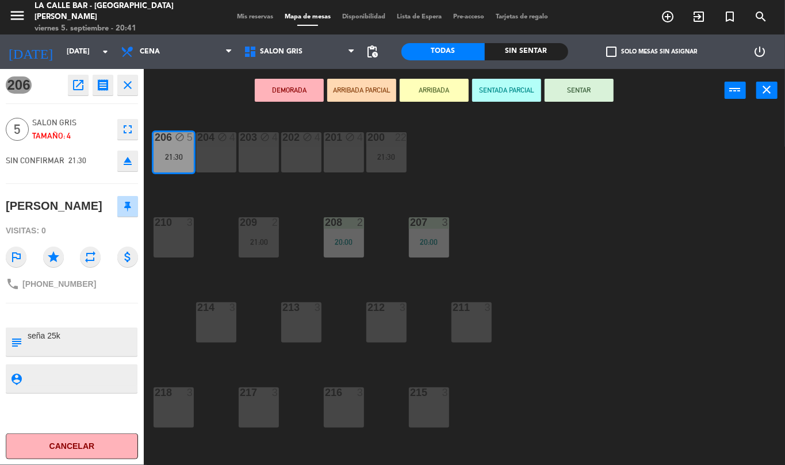
click at [540, 175] on div "206 block 5 21:30 204 block 4 203 block 4 202 block 4 201 block 4 200 22 21:30 …" at bounding box center [468, 288] width 633 height 353
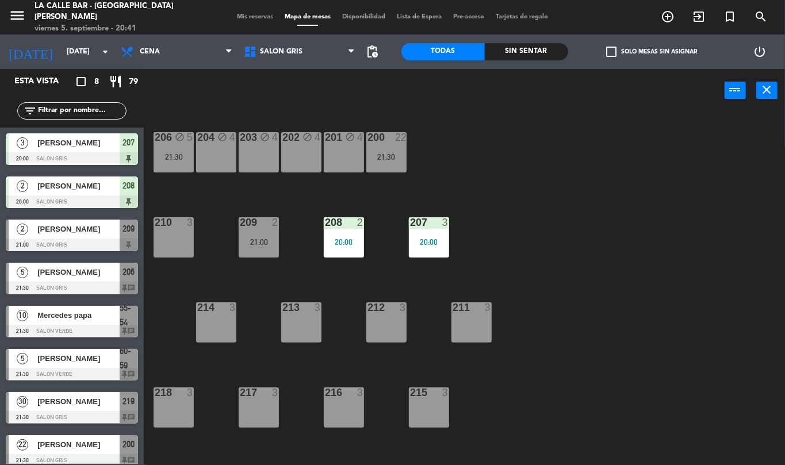
click at [429, 234] on div "207 3 20:00" at bounding box center [429, 237] width 40 height 40
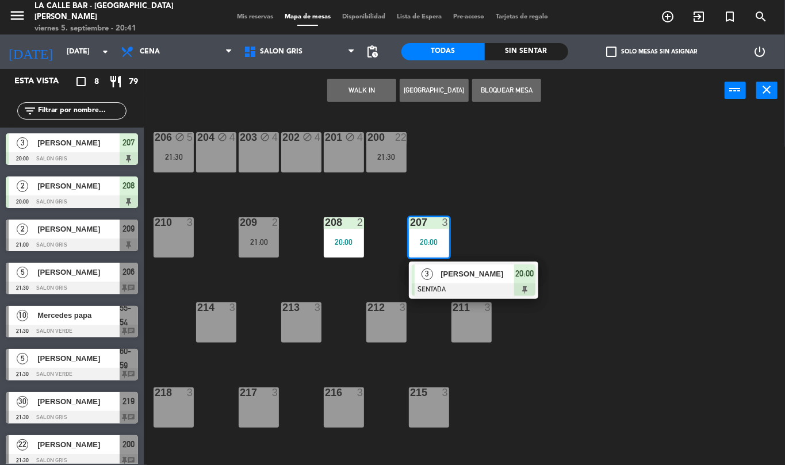
click at [458, 274] on span "[PERSON_NAME]" at bounding box center [478, 274] width 74 height 12
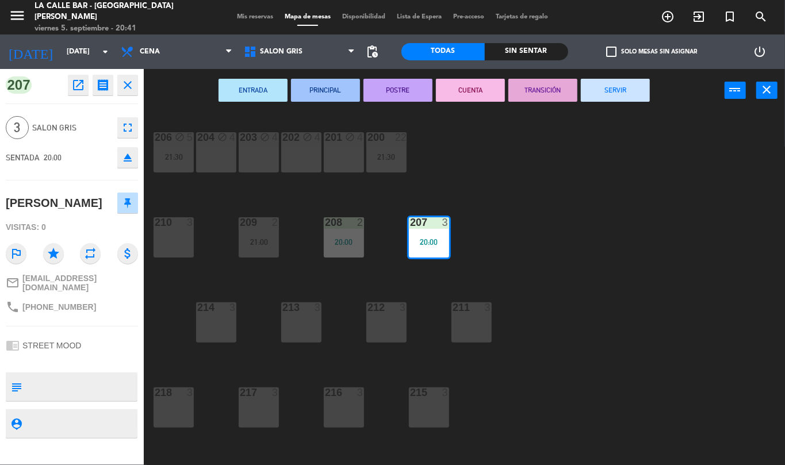
click at [348, 226] on div at bounding box center [343, 222] width 19 height 10
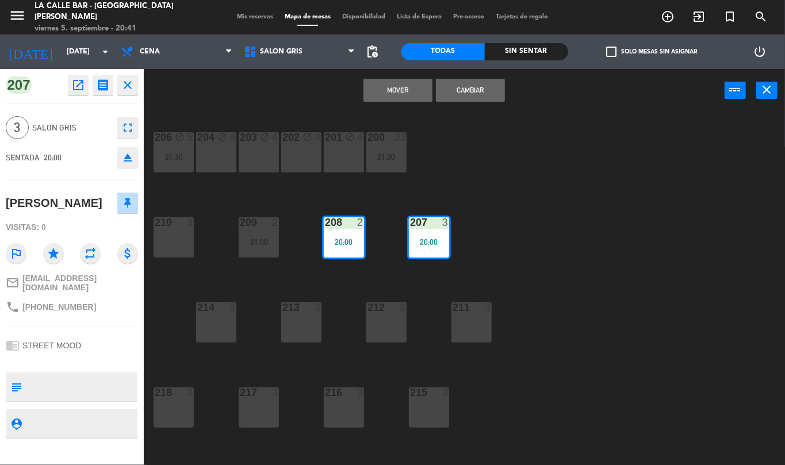
click at [426, 250] on div "207 3 20:00" at bounding box center [429, 237] width 40 height 40
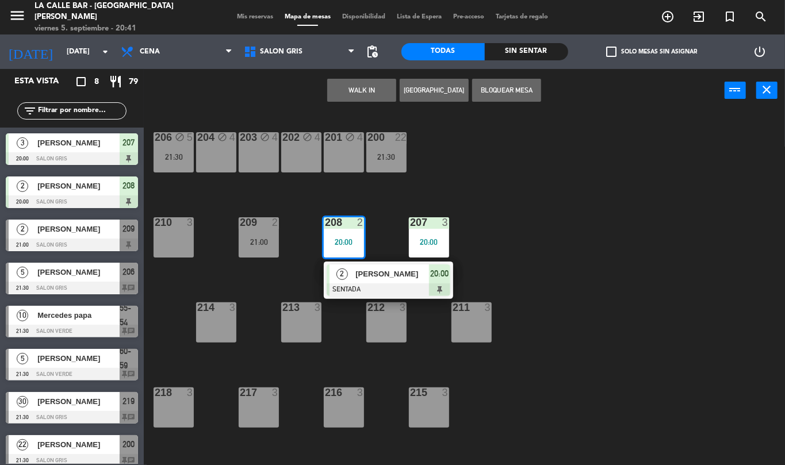
click at [362, 272] on span "[PERSON_NAME]" at bounding box center [393, 274] width 74 height 12
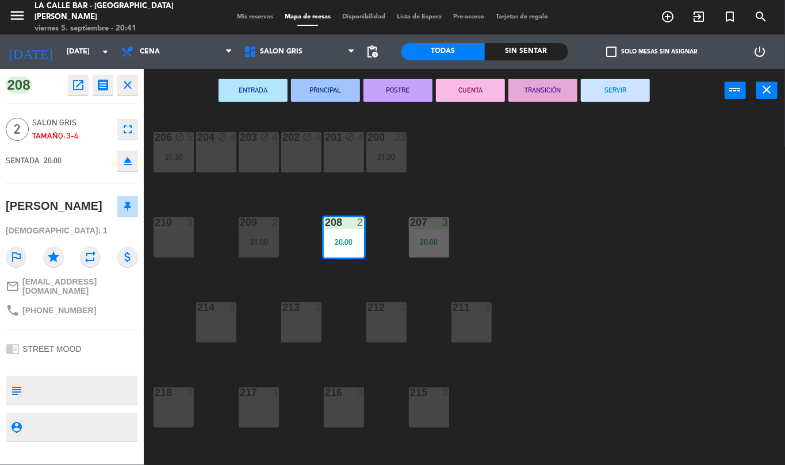
click at [356, 249] on div "208 2 20:00" at bounding box center [344, 237] width 40 height 40
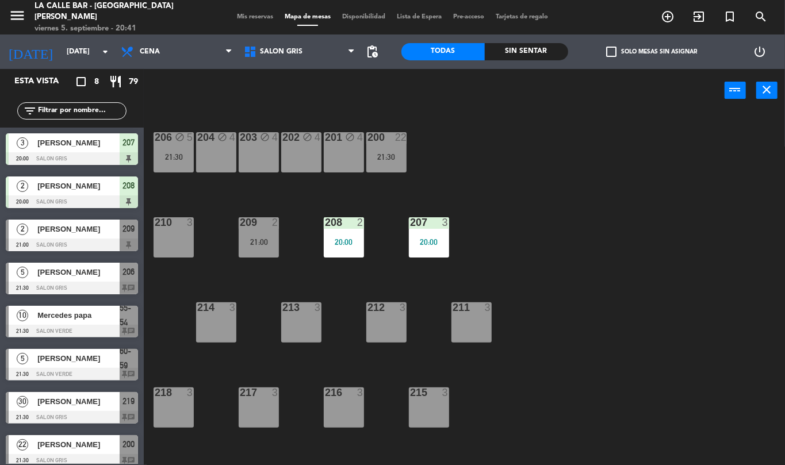
click at [166, 228] on div "210 3" at bounding box center [174, 223] width 40 height 12
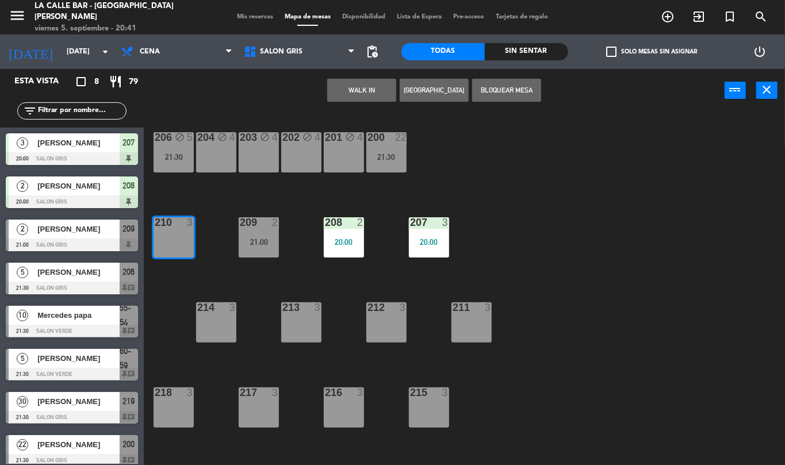
click at [468, 185] on div "206 block 5 21:30 204 block 4 203 block 4 202 block 4 201 block 4 200 22 21:30 …" at bounding box center [468, 288] width 633 height 353
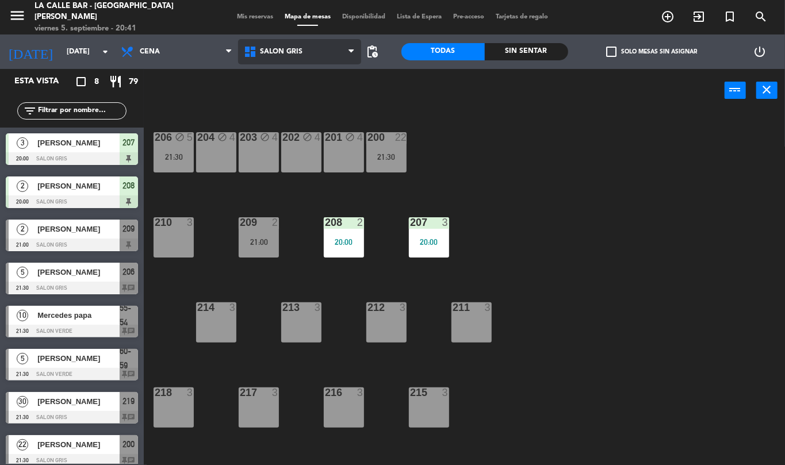
click at [287, 39] on span "SALON GRIS" at bounding box center [299, 51] width 123 height 25
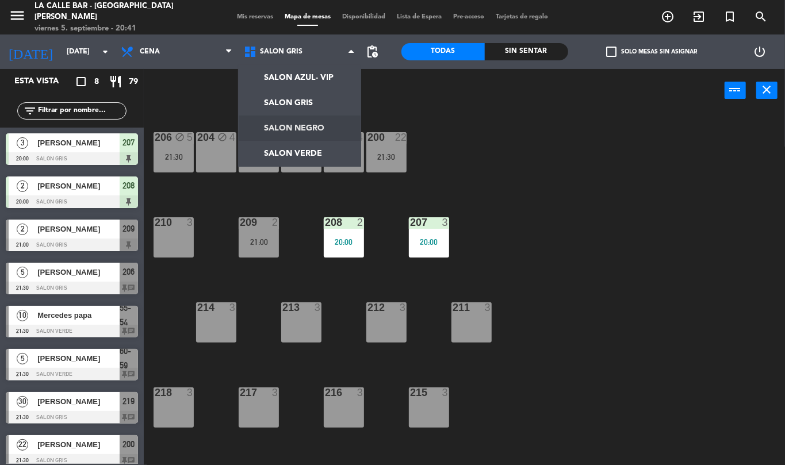
click at [325, 131] on ng-component "menu La Calle Bar - Villa [PERSON_NAME] [DATE] 5. septiembre - 20:41 Mis reserv…" at bounding box center [392, 232] width 785 height 465
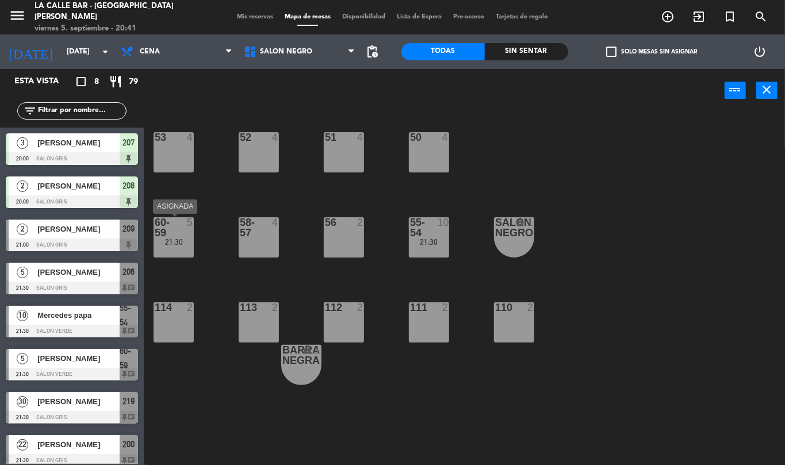
click at [185, 238] on div "21:30" at bounding box center [174, 242] width 40 height 8
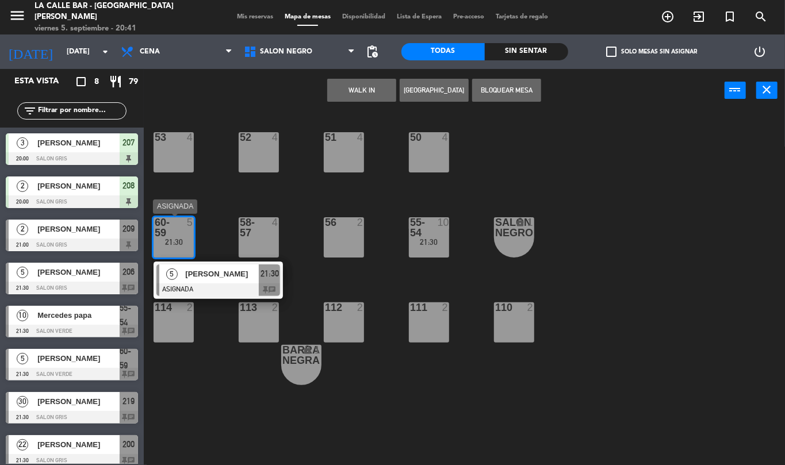
click at [215, 290] on div at bounding box center [219, 290] width 124 height 13
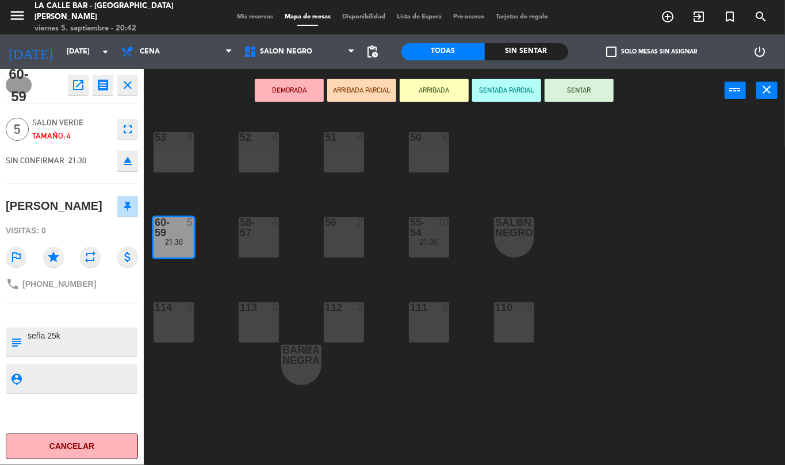
click at [482, 186] on div "53 4 52 4 51 4 50 4 60-59 5 21:30 58-57 4 56 2 [PHONE_NUMBER]:30 SALON NEGRO lo…" at bounding box center [468, 288] width 633 height 353
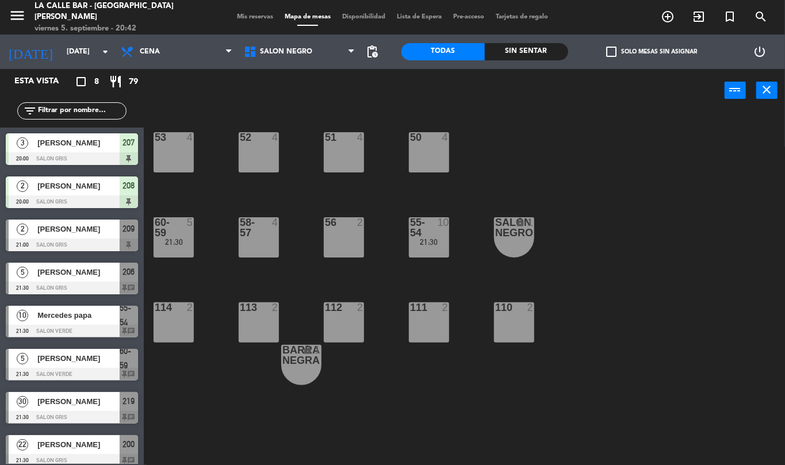
click at [435, 245] on div "21:30" at bounding box center [429, 242] width 40 height 8
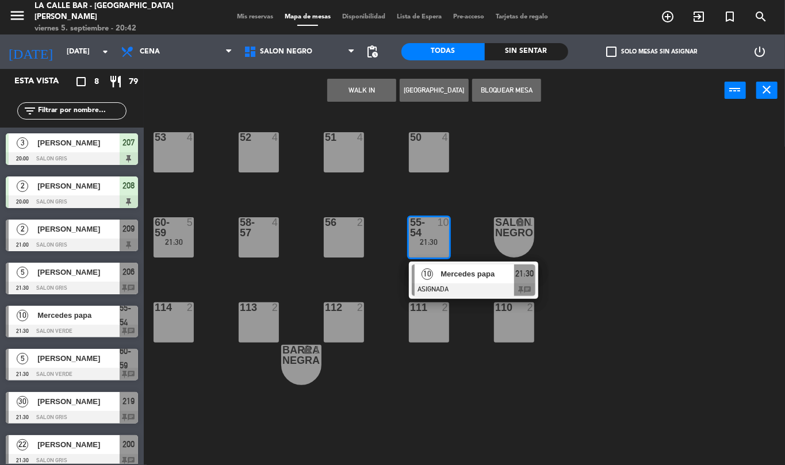
click at [449, 278] on div "10 Mercedes papa ASIGNADA 21:30 chat" at bounding box center [473, 280] width 147 height 37
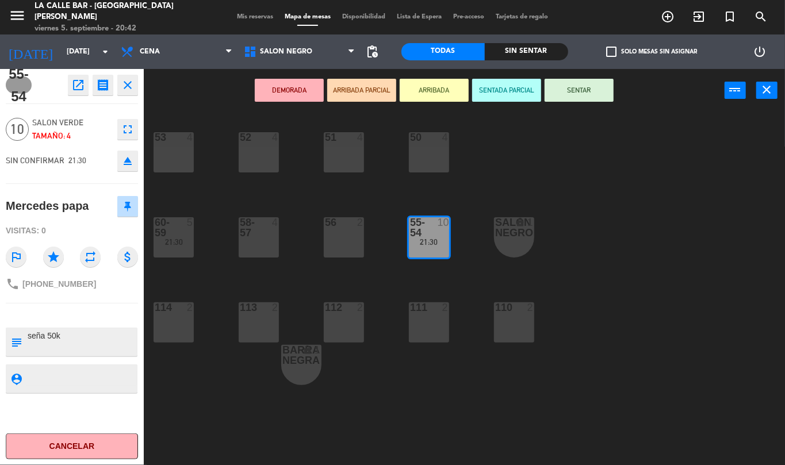
click at [459, 163] on div "53 4 52 4 51 4 50 4 60-59 5 21:30 58-57 4 56 2 [PHONE_NUMBER]:30 SALON NEGRO lo…" at bounding box center [468, 288] width 633 height 353
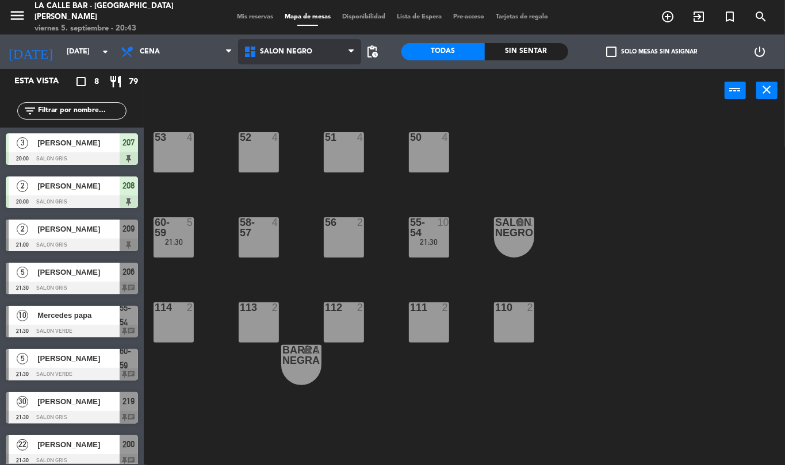
click at [286, 52] on span "SALON NEGRO" at bounding box center [286, 52] width 52 height 8
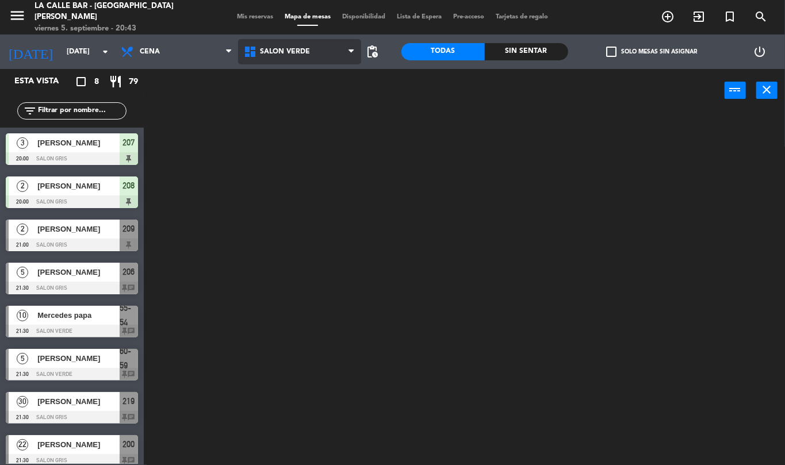
click at [323, 145] on ng-component "menu La Calle Bar - Villa [PERSON_NAME] [DATE] 5. septiembre - 20:43 Mis reserv…" at bounding box center [392, 232] width 785 height 465
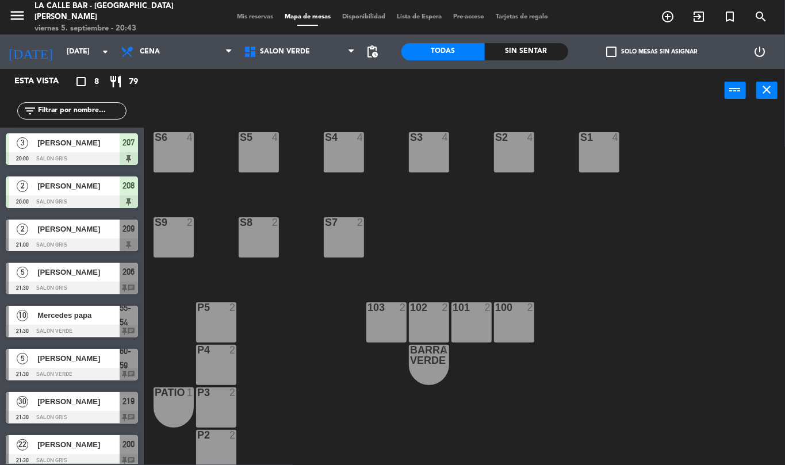
scroll to position [47, 0]
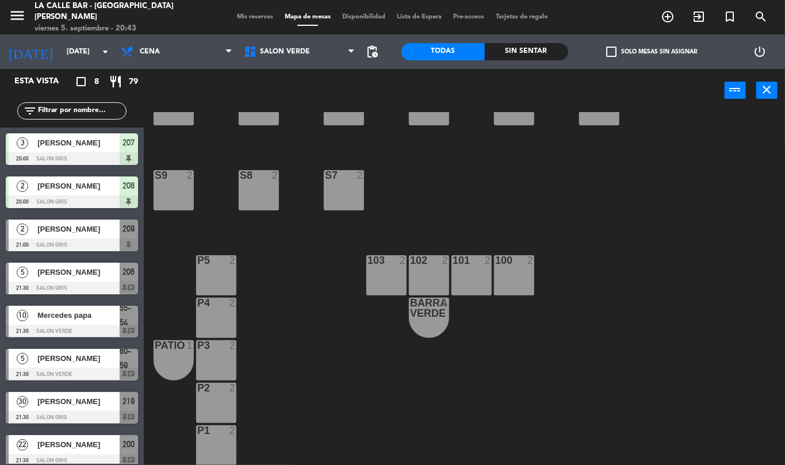
drag, startPoint x: 291, startPoint y: 351, endPoint x: 326, endPoint y: 242, distance: 114.6
drag, startPoint x: 326, startPoint y: 242, endPoint x: 264, endPoint y: 148, distance: 112.5
click at [264, 148] on div "S6 4 S5 4 S2 4 S3 4 S4 4 S1 4 S9 2 S8 2 S7 2 P5 2 103 2 102 2 101 2 100 2 P4 2 …" at bounding box center [468, 288] width 633 height 353
click at [66, 54] on input "[DATE]" at bounding box center [109, 52] width 97 height 20
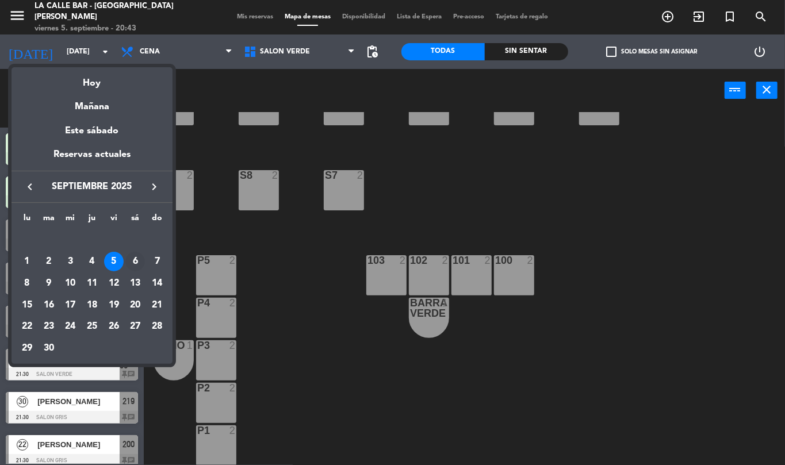
click at [130, 264] on div "6" at bounding box center [135, 262] width 20 height 20
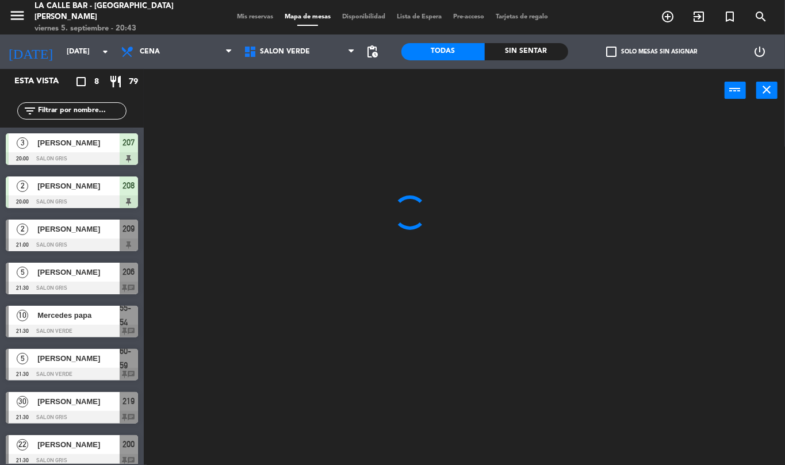
scroll to position [0, 0]
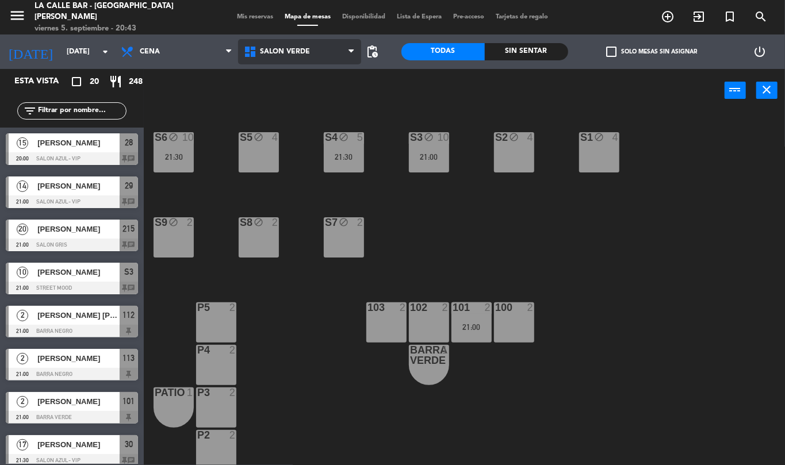
click at [306, 58] on span "SALON VERDE" at bounding box center [299, 51] width 123 height 25
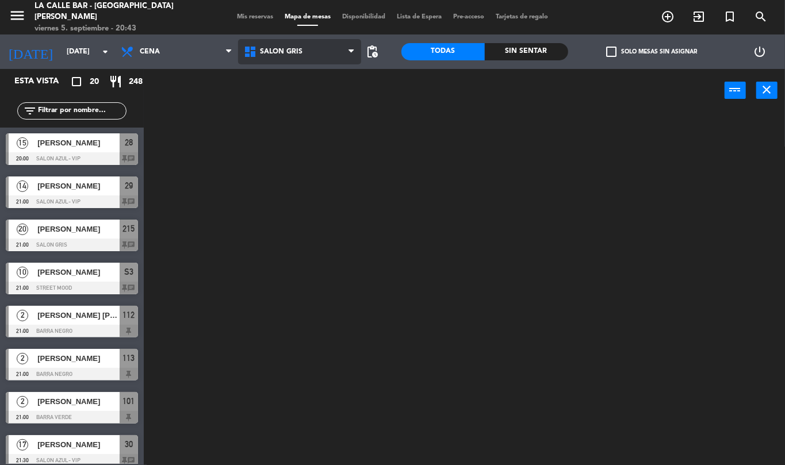
click at [306, 100] on ng-component "menu La Calle Bar - Villa [PERSON_NAME] [DATE] 5. septiembre - 20:43 Mis reserv…" at bounding box center [392, 232] width 785 height 465
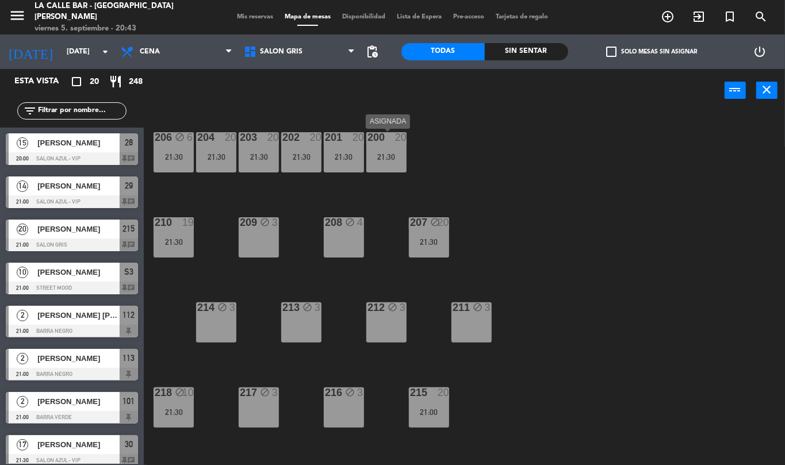
click at [400, 163] on div "200 20 21:30" at bounding box center [387, 152] width 40 height 40
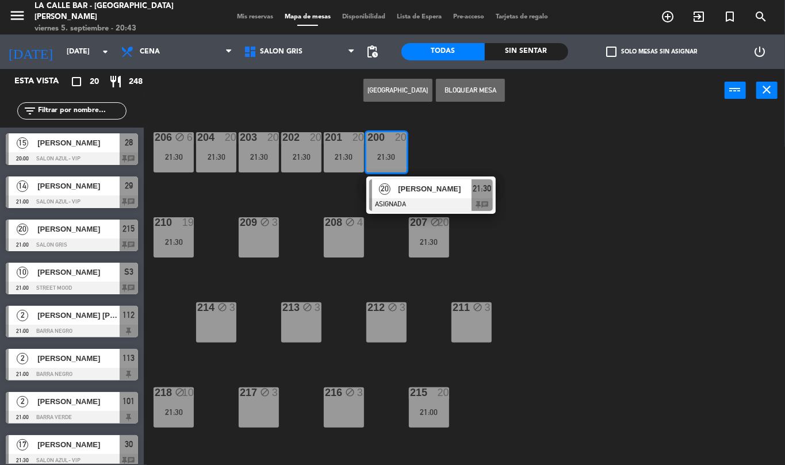
click at [438, 145] on div "206 block 6 21:30 204 20 21:30 203 20 21:30 202 20 21:30 201 20 21:30 200 20 21…" at bounding box center [468, 288] width 633 height 353
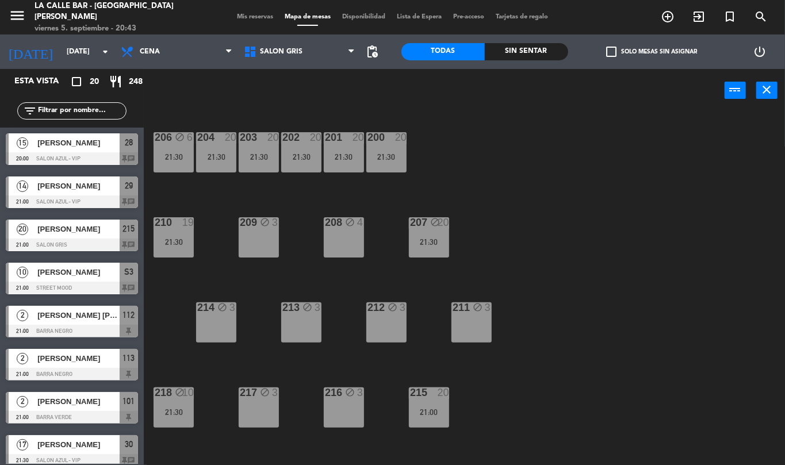
click at [353, 159] on div "21:30" at bounding box center [344, 157] width 40 height 8
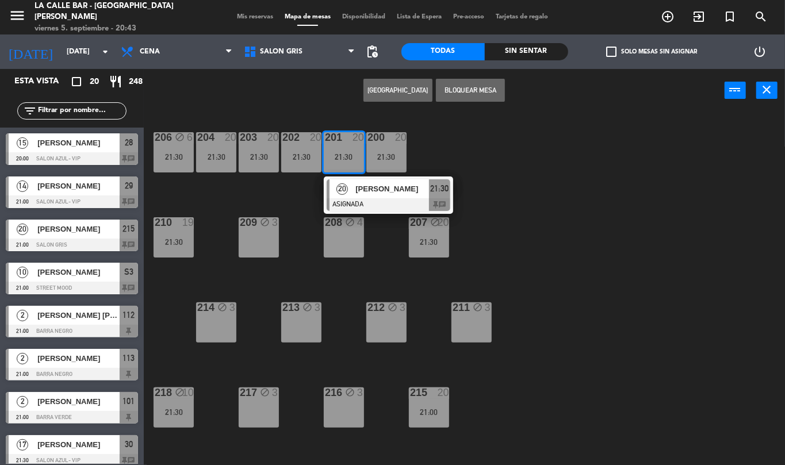
click at [353, 159] on div "21:30" at bounding box center [344, 157] width 40 height 8
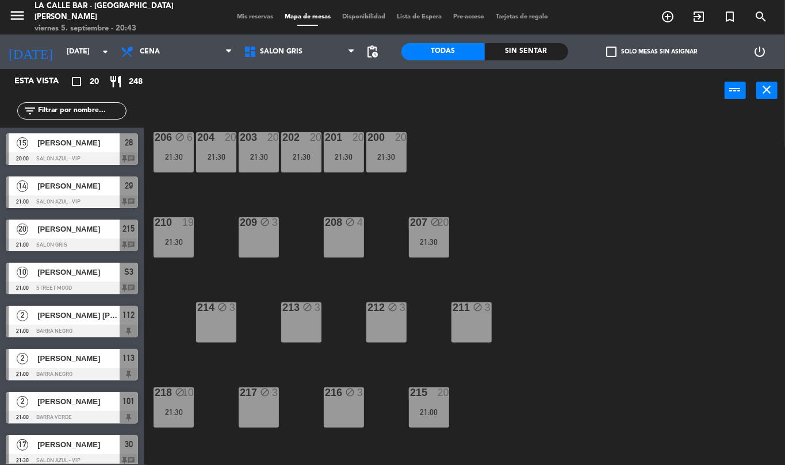
click at [260, 155] on div "21:30" at bounding box center [259, 157] width 40 height 8
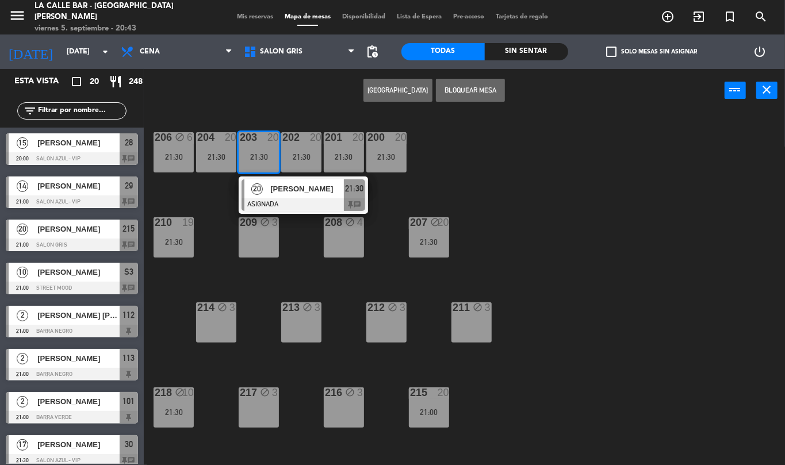
click at [260, 154] on div "21:30" at bounding box center [259, 157] width 40 height 8
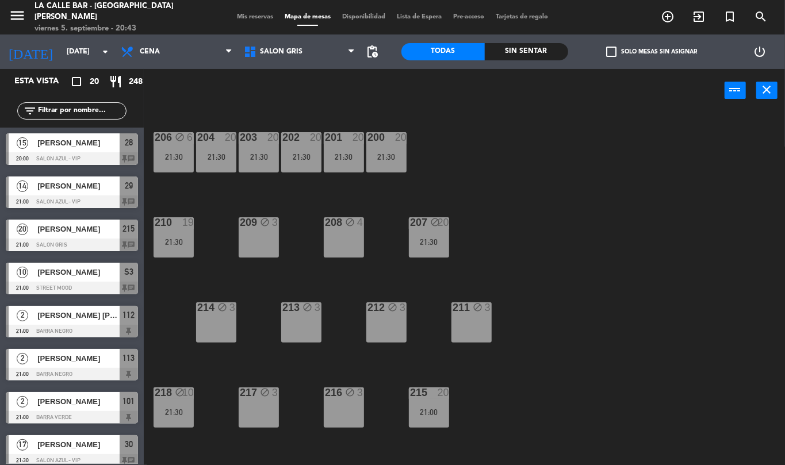
click at [232, 160] on div "21:30" at bounding box center [216, 157] width 40 height 8
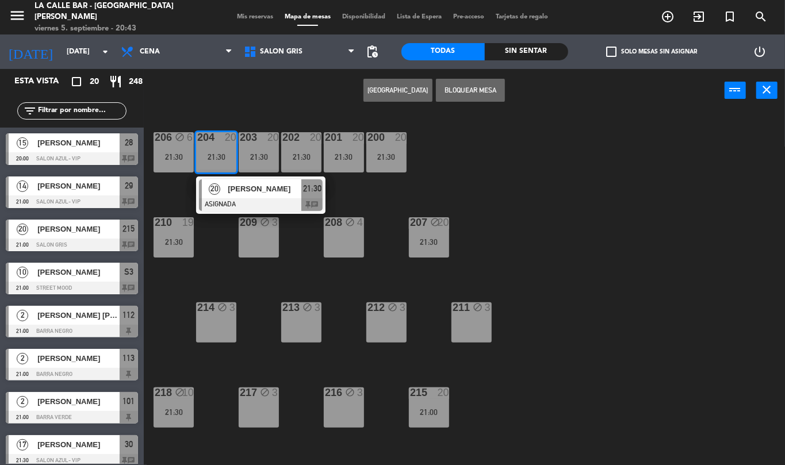
click at [231, 159] on div "21:30" at bounding box center [216, 157] width 40 height 8
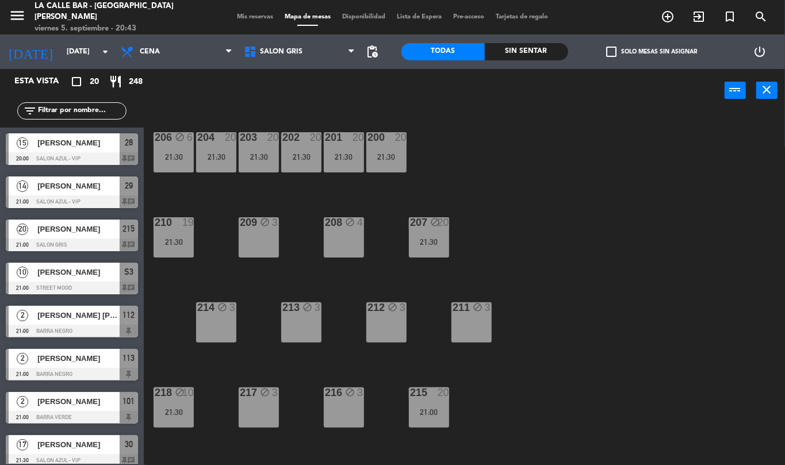
click at [231, 160] on div "21:30" at bounding box center [216, 157] width 40 height 8
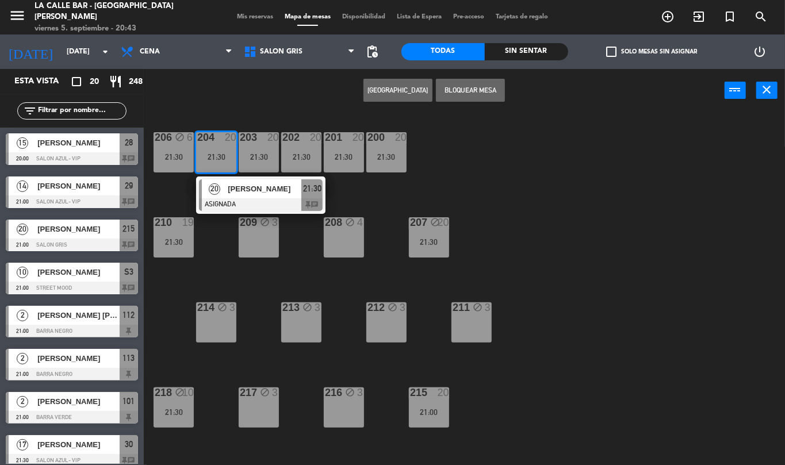
click at [233, 162] on div "204 20 21:30" at bounding box center [216, 152] width 40 height 40
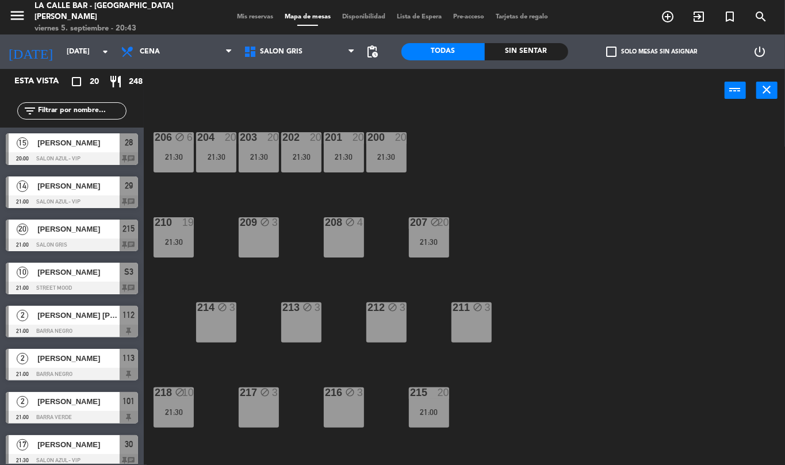
click at [184, 161] on div "206 block 6 21:30" at bounding box center [174, 152] width 40 height 40
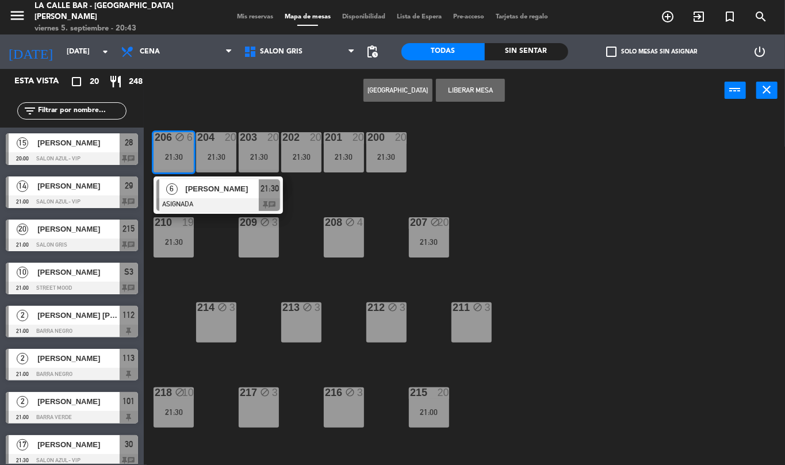
click at [184, 162] on div "206 block 6 21:30" at bounding box center [174, 152] width 40 height 40
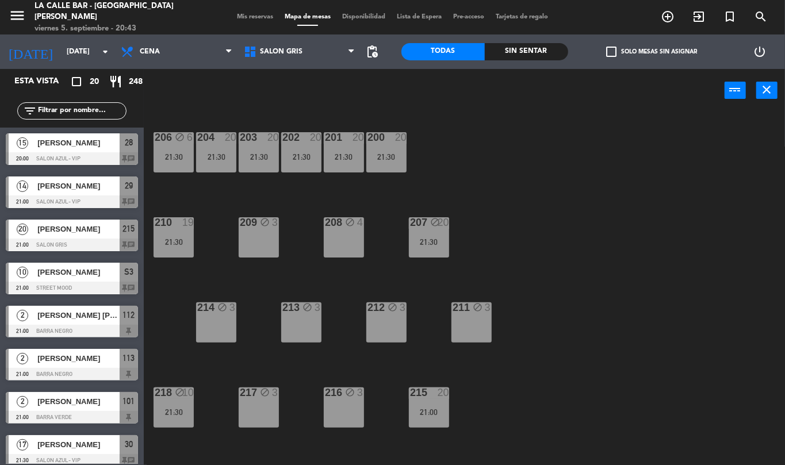
click at [481, 245] on div "206 block 6 21:30 204 20 21:30 203 20 21:30 202 20 21:30 201 20 21:30 200 20 21…" at bounding box center [468, 288] width 633 height 353
click at [46, 63] on div "[DATE] [DATE] arrow_drop_down" at bounding box center [57, 51] width 115 height 25
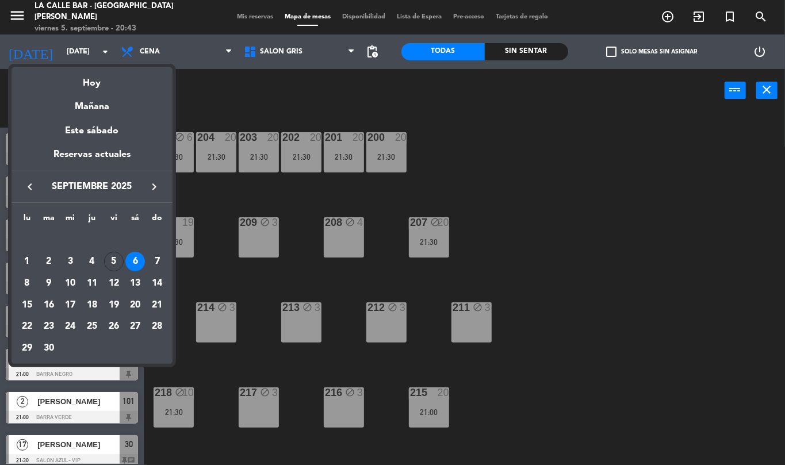
click at [101, 258] on td "4" at bounding box center [92, 262] width 22 height 22
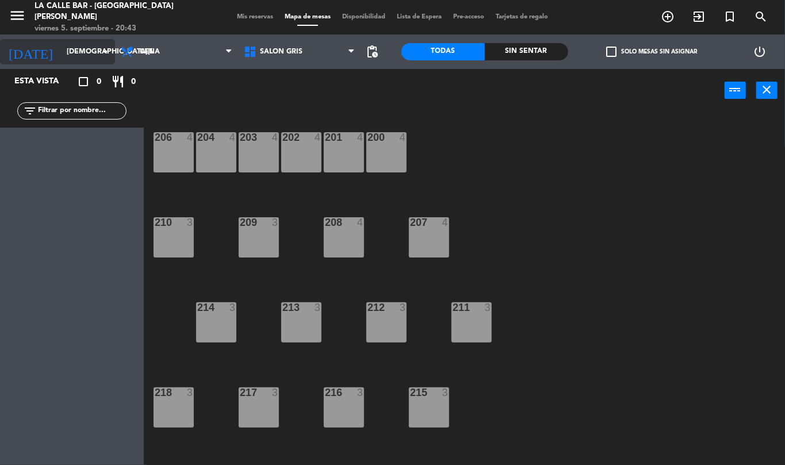
click at [61, 52] on input "[DEMOGRAPHIC_DATA][DATE]" at bounding box center [109, 52] width 97 height 20
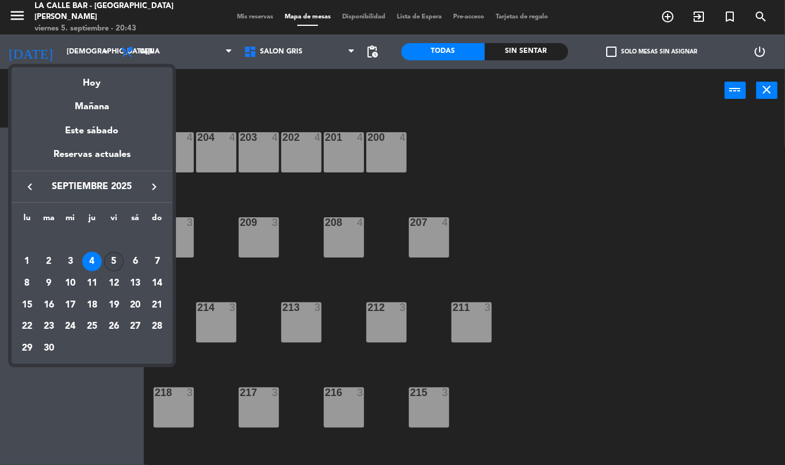
click at [115, 263] on div "5" at bounding box center [114, 262] width 20 height 20
type input "[DATE]"
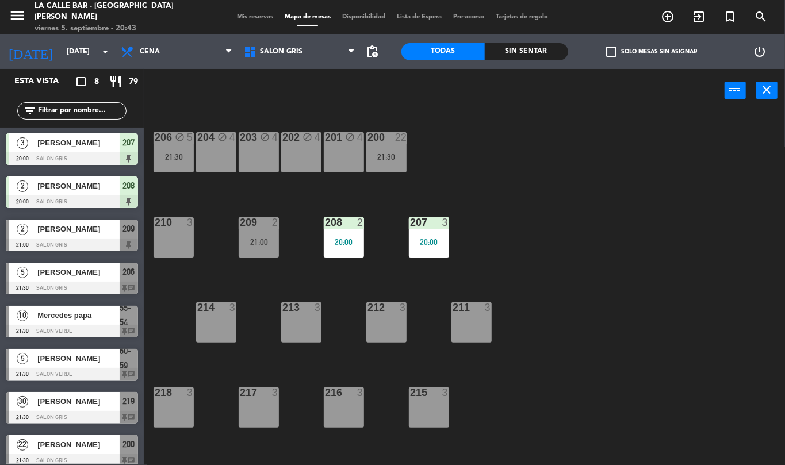
click at [574, 168] on div "206 block 5 21:30 204 block 4 203 block 4 202 block 4 201 block 4 200 22 21:30 …" at bounding box center [468, 288] width 633 height 353
click at [140, 49] on span "Cena" at bounding box center [150, 52] width 20 height 8
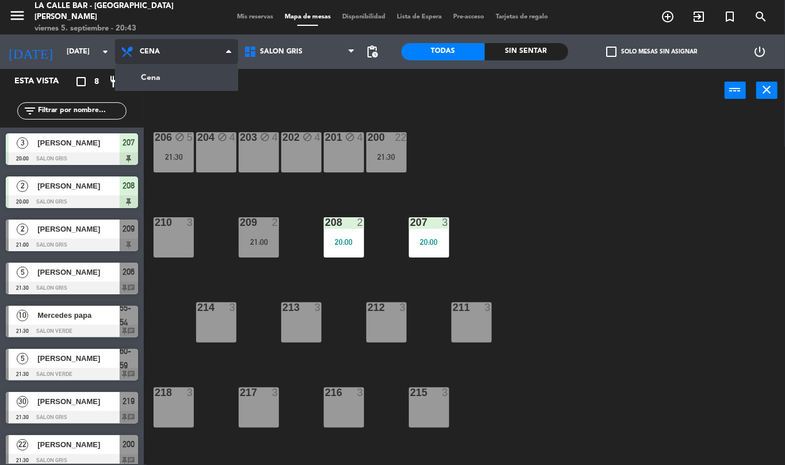
click at [143, 54] on span "Cena" at bounding box center [150, 52] width 20 height 8
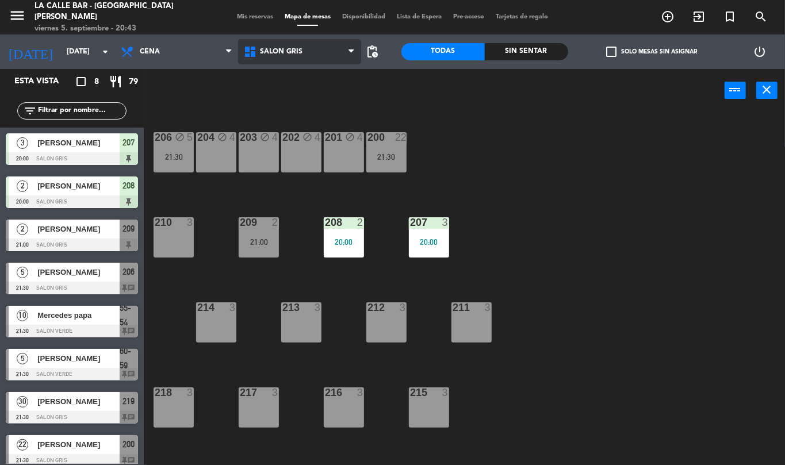
click at [261, 63] on span "SALON GRIS" at bounding box center [299, 51] width 123 height 25
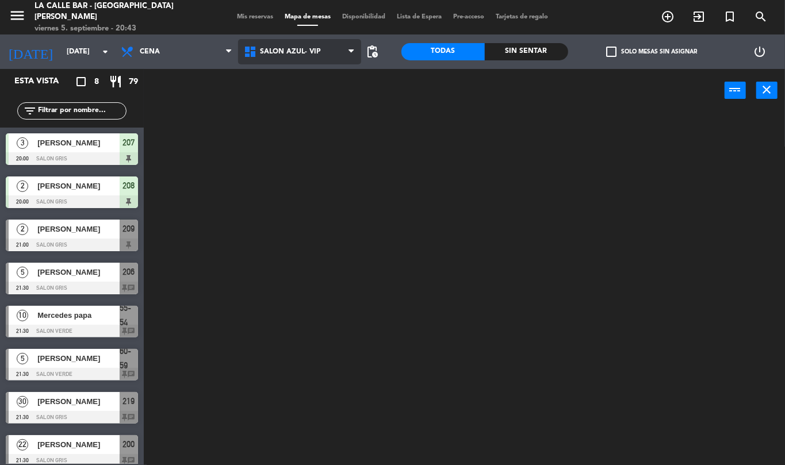
click at [300, 83] on ng-component "menu La Calle Bar - Villa [PERSON_NAME] [DATE] 5. septiembre - 20:43 Mis reserv…" at bounding box center [392, 232] width 785 height 465
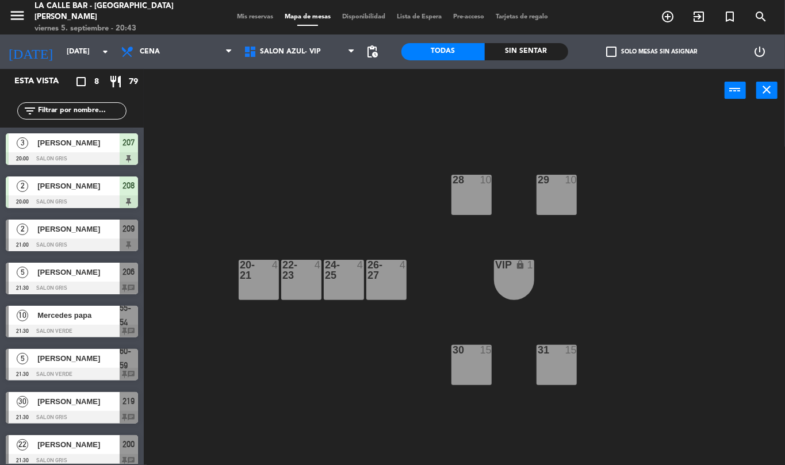
click at [578, 201] on div "28 10 29 10 20-21 4 22-23 4 24-25 4 26-27 4 VIP lock 1 30 15 31 15" at bounding box center [468, 288] width 633 height 353
click at [567, 196] on div "29 10" at bounding box center [557, 195] width 40 height 40
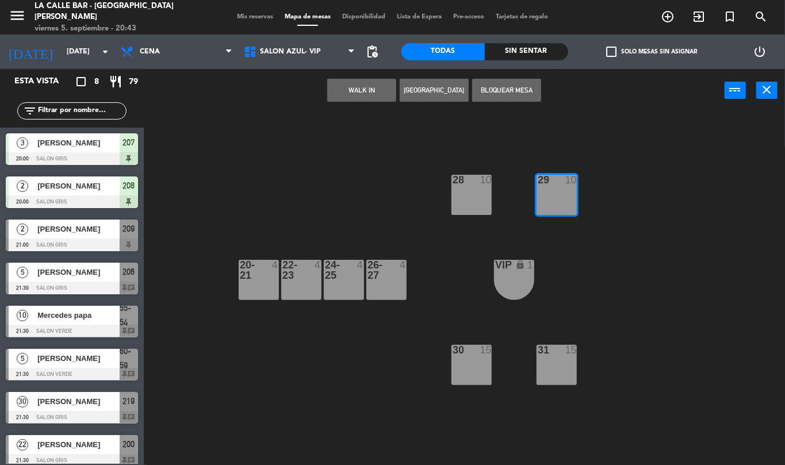
click at [567, 196] on div "29 10" at bounding box center [557, 195] width 40 height 40
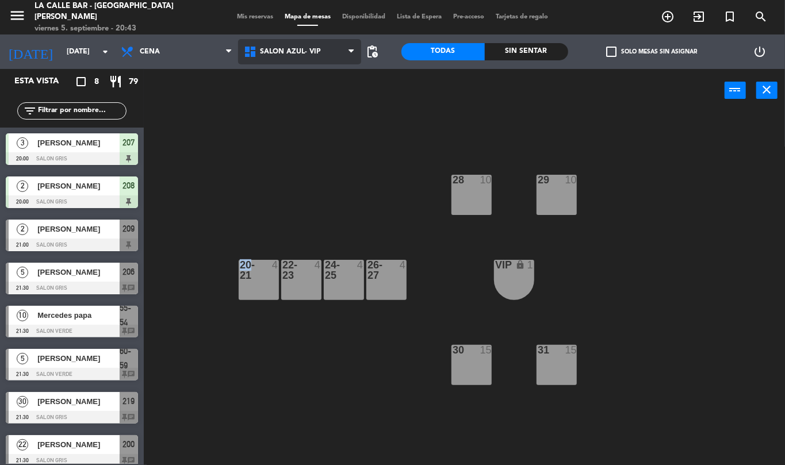
click at [300, 56] on span "SALON AZUL- VIP" at bounding box center [299, 51] width 123 height 25
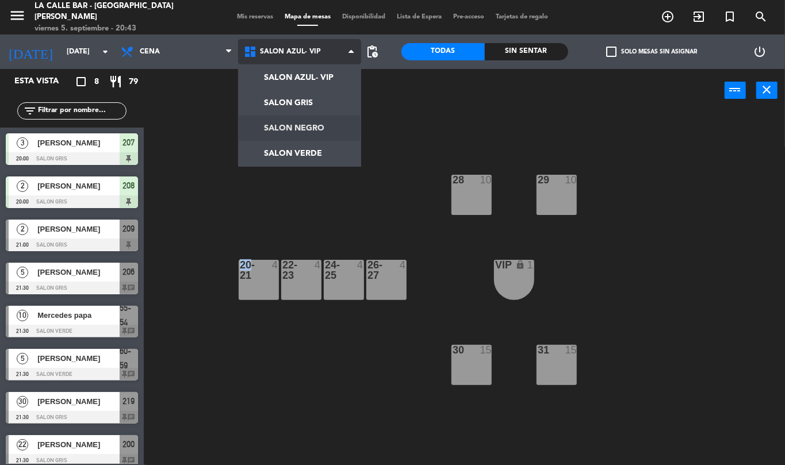
click at [316, 118] on ng-component "menu La Calle Bar - Villa [PERSON_NAME] [DATE] 5. septiembre - 20:43 Mis reserv…" at bounding box center [392, 232] width 785 height 465
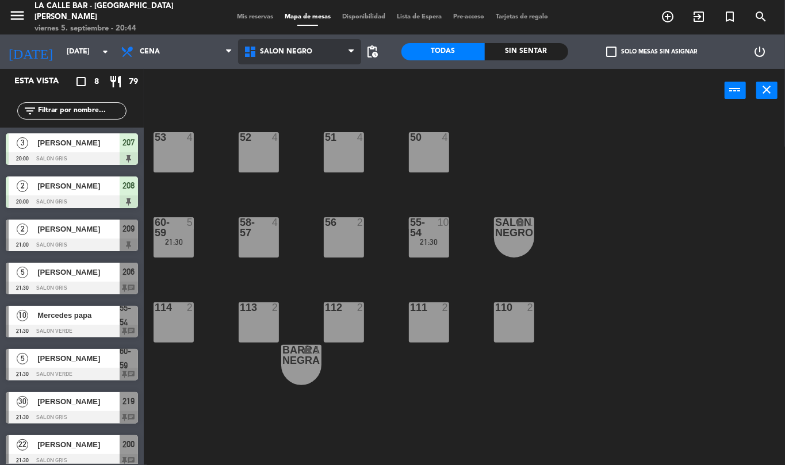
click at [282, 53] on span "SALON NEGRO" at bounding box center [286, 52] width 52 height 8
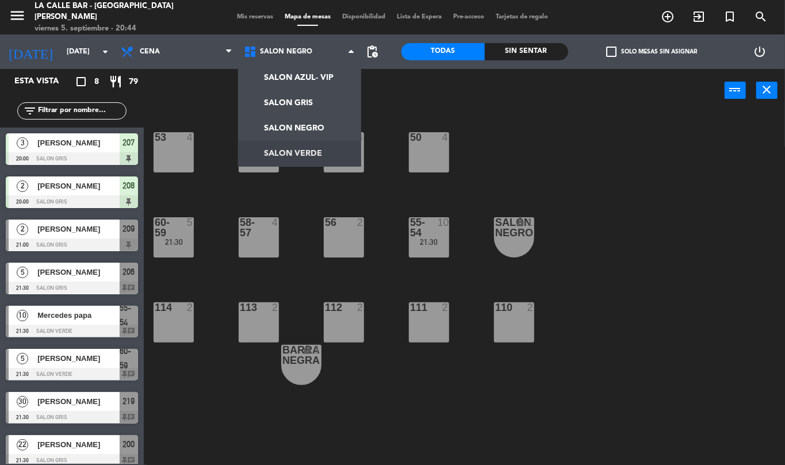
click at [310, 148] on ng-component "menu La Calle Bar - Villa [PERSON_NAME] [DATE] 5. septiembre - 20:44 Mis reserv…" at bounding box center [392, 232] width 785 height 465
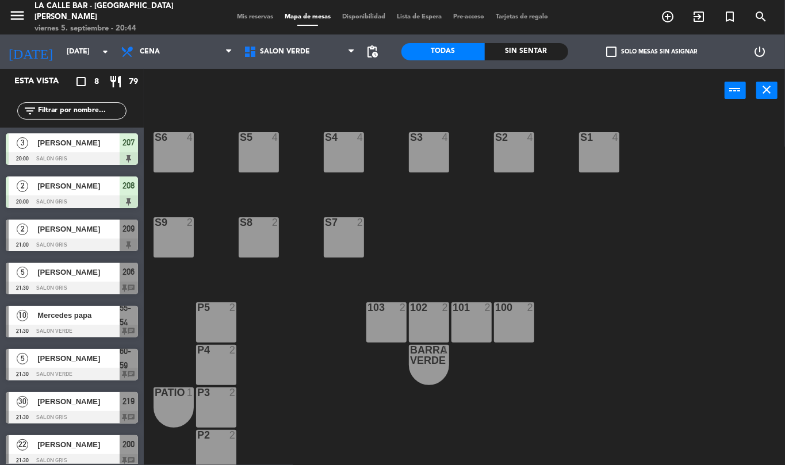
click at [601, 158] on div "S1 4" at bounding box center [599, 152] width 40 height 40
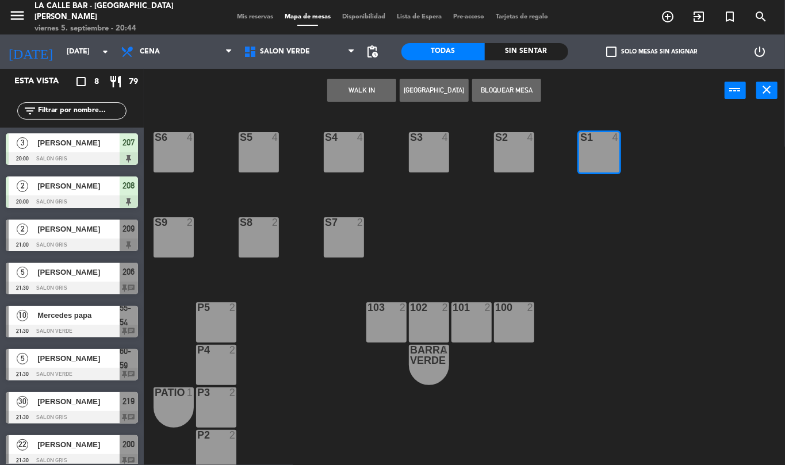
click at [598, 152] on div "S1 4" at bounding box center [599, 152] width 40 height 40
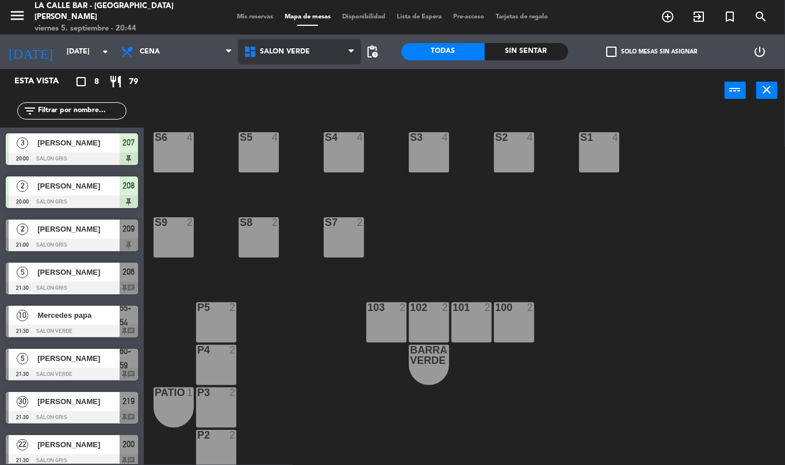
click at [309, 44] on span "SALON VERDE" at bounding box center [299, 51] width 123 height 25
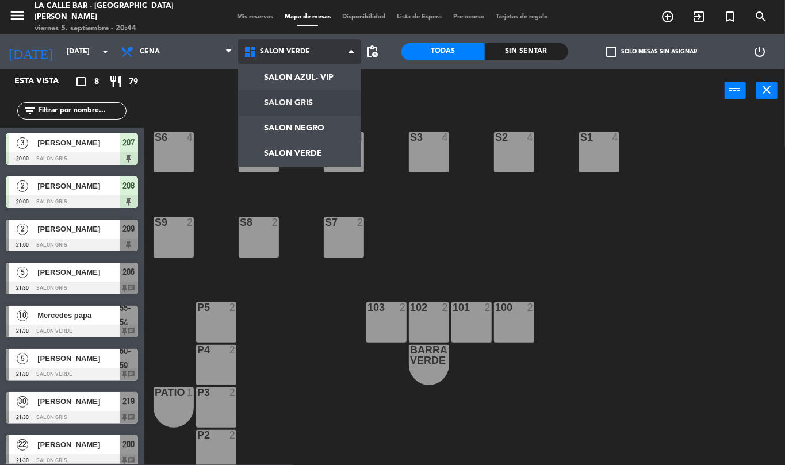
click at [335, 102] on ng-component "menu La Calle Bar - Villa [PERSON_NAME] [DATE] 5. septiembre - 20:44 Mis reserv…" at bounding box center [392, 232] width 785 height 465
